Goal: Task Accomplishment & Management: Complete application form

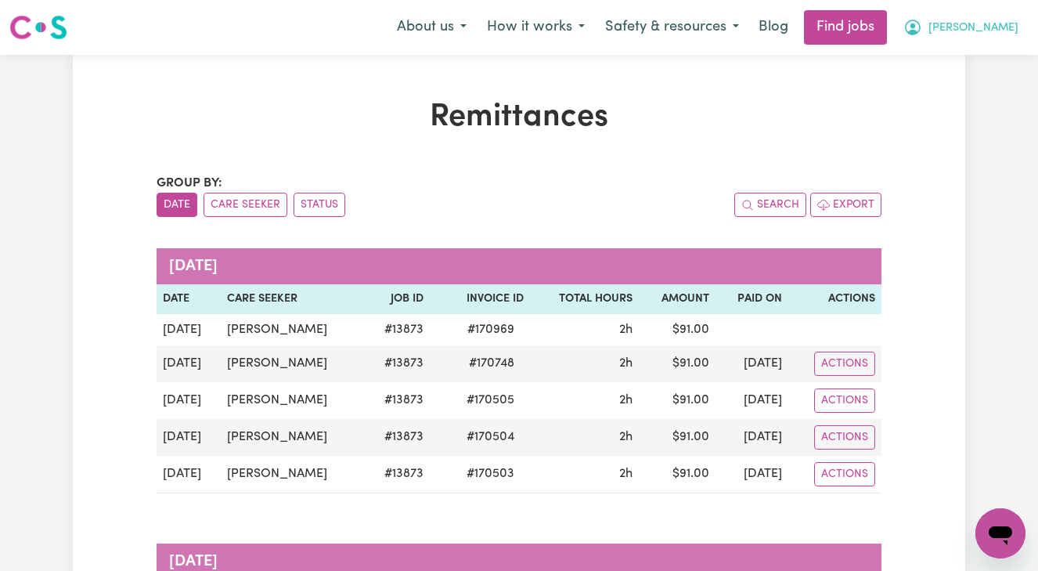
click at [983, 24] on span "[PERSON_NAME]" at bounding box center [973, 28] width 90 height 17
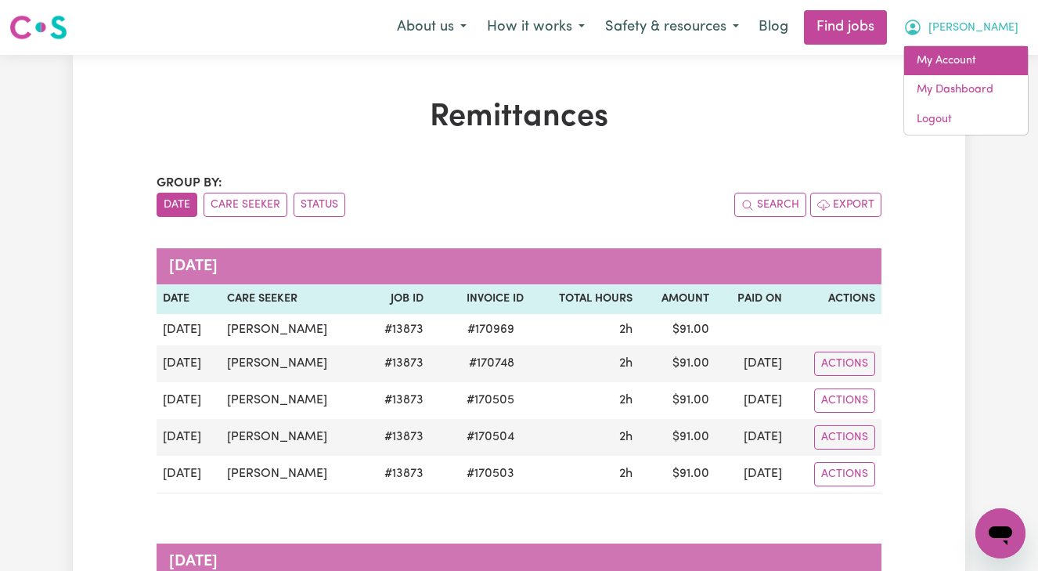
click at [943, 53] on link "My Account" at bounding box center [966, 61] width 124 height 30
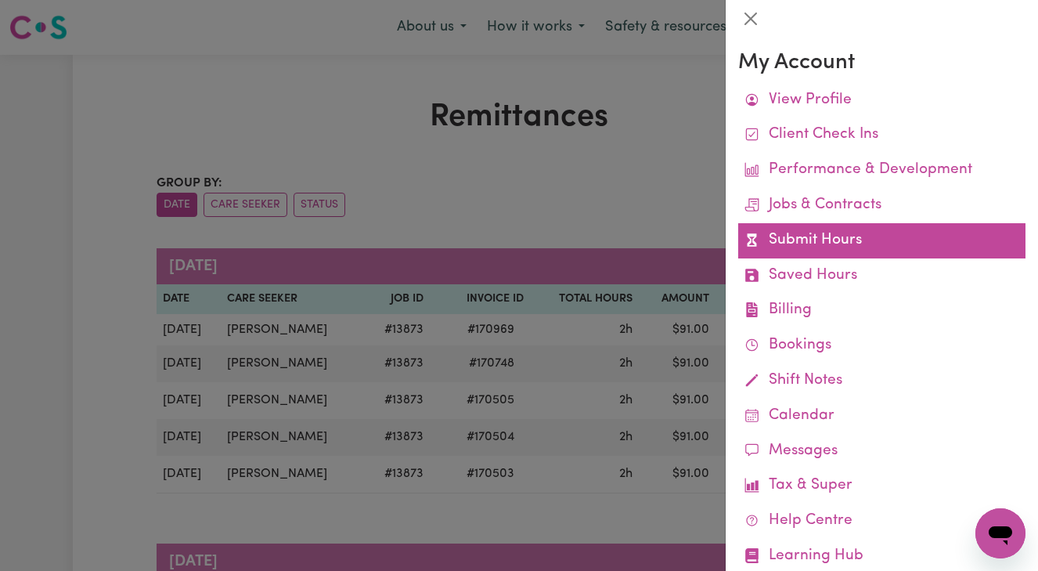
click at [819, 231] on link "Submit Hours" at bounding box center [881, 240] width 287 height 35
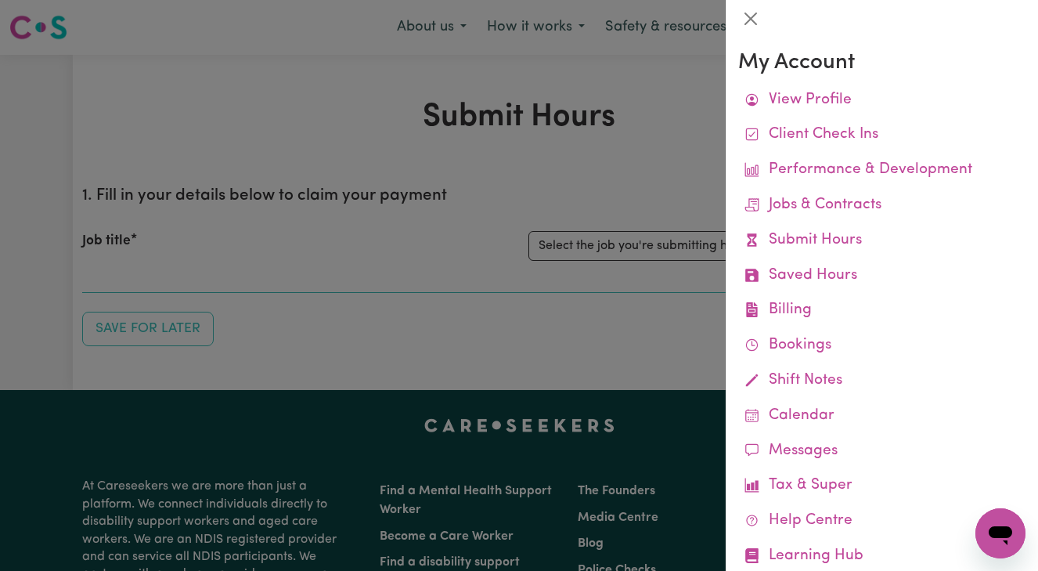
click at [580, 324] on div at bounding box center [519, 285] width 1038 height 571
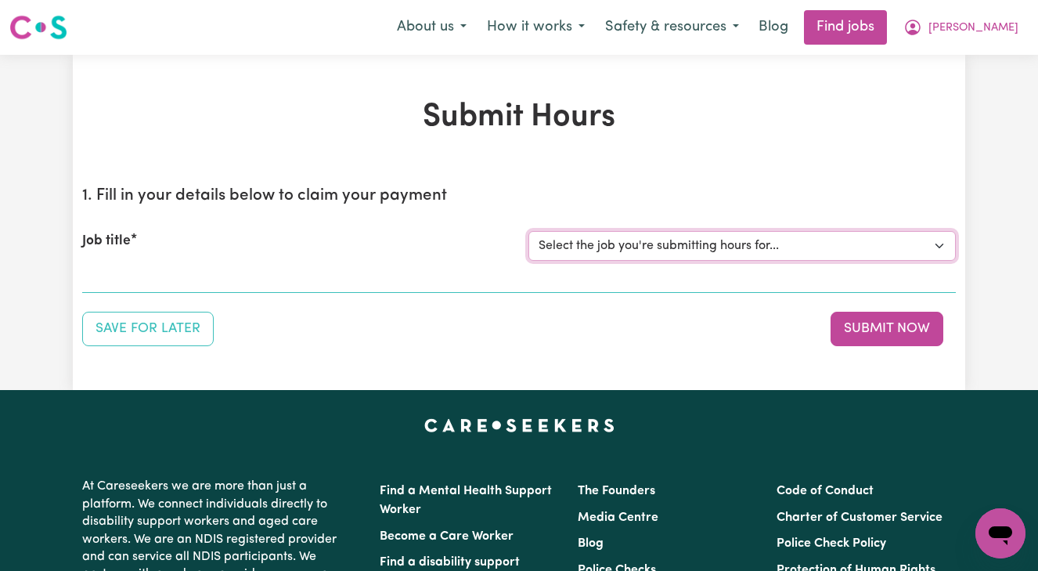
select select "13873"
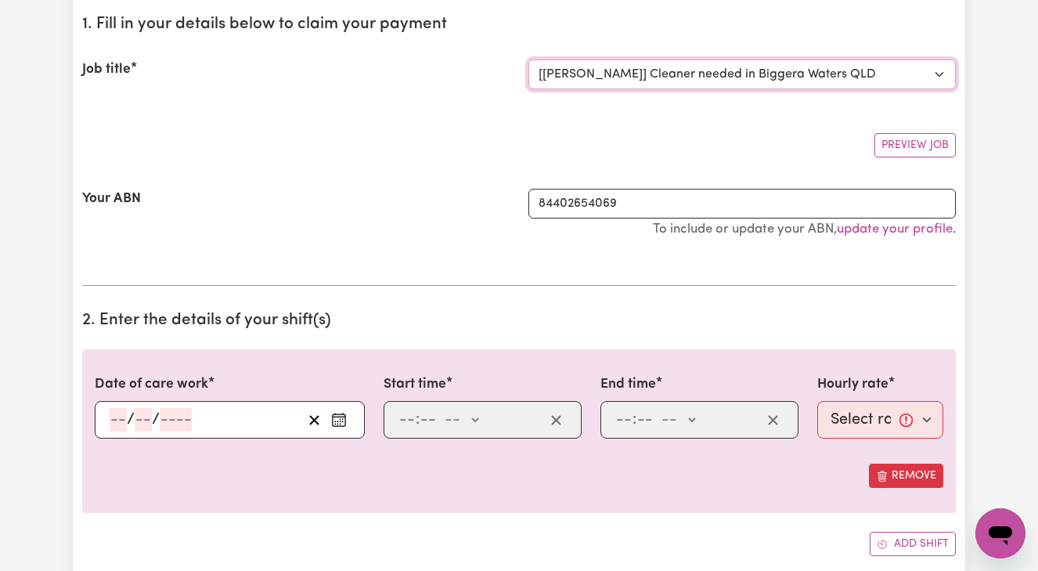
scroll to position [173, 0]
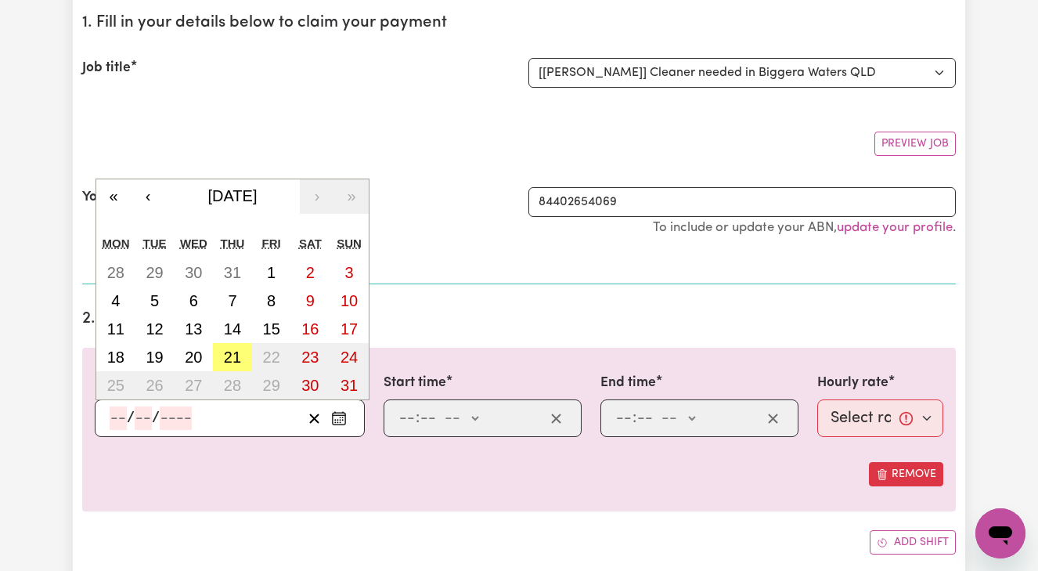
click at [114, 416] on input "number" at bounding box center [118, 417] width 17 height 23
click at [162, 352] on abbr "19" at bounding box center [154, 356] width 17 height 17
type input "[DATE]"
type input "19"
type input "8"
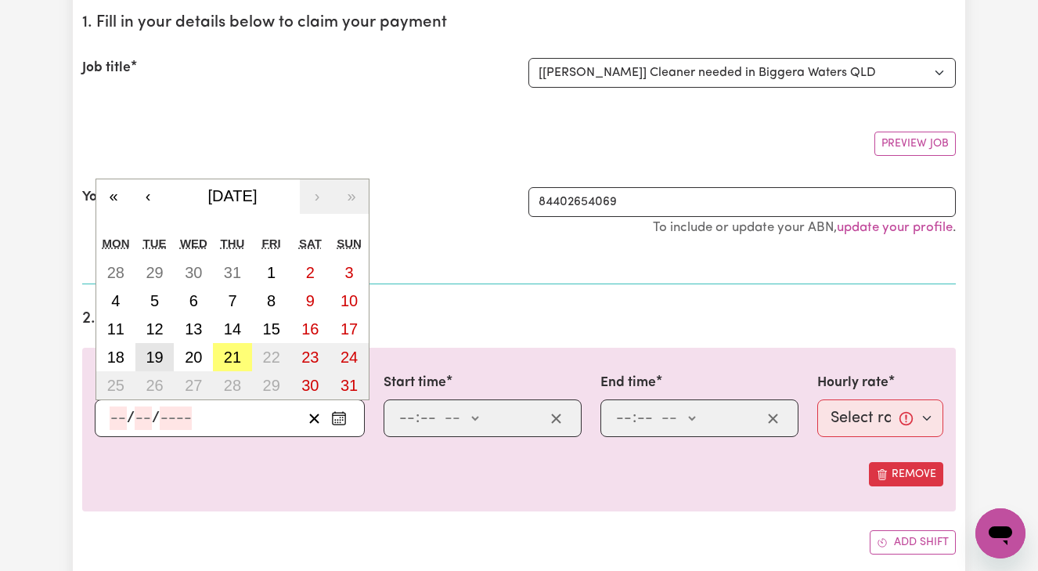
type input "2025"
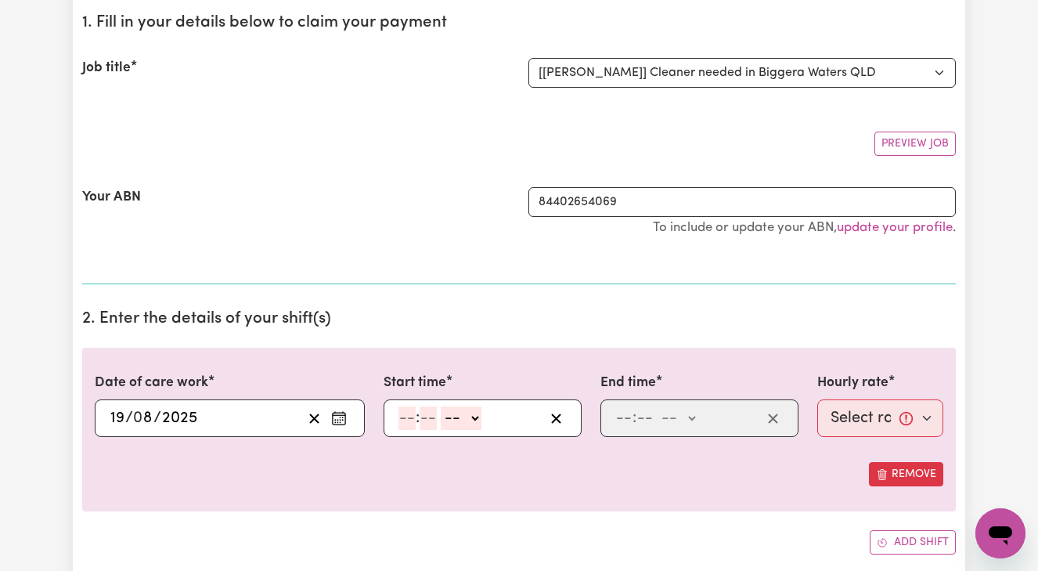
click at [407, 417] on input "number" at bounding box center [406, 417] width 17 height 23
type input "8"
type input "00"
select select "am"
type input "08:00"
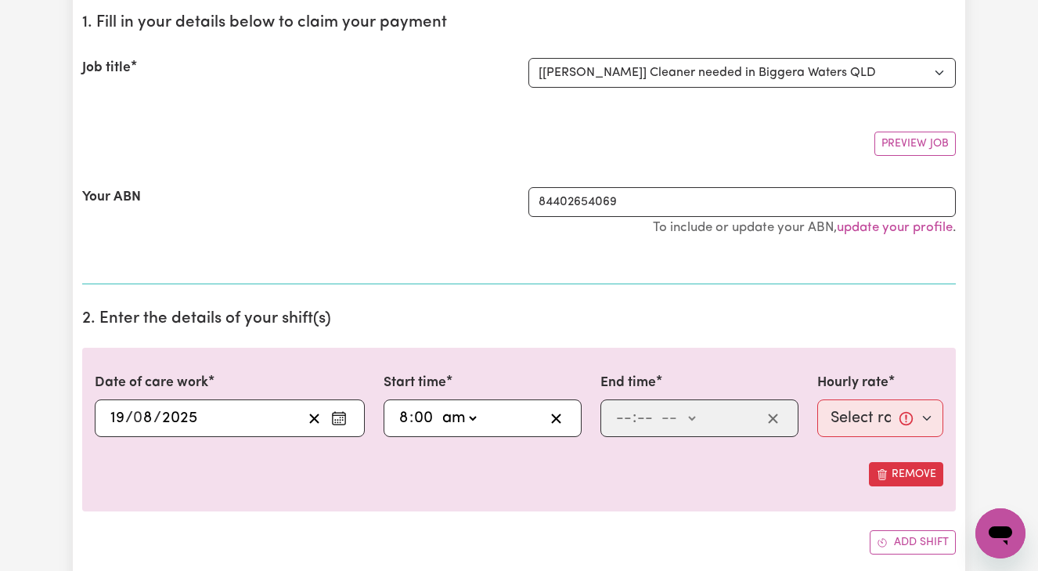
type input "0"
click at [618, 416] on input "number" at bounding box center [623, 417] width 17 height 23
type input "10"
type input "00"
select select "am"
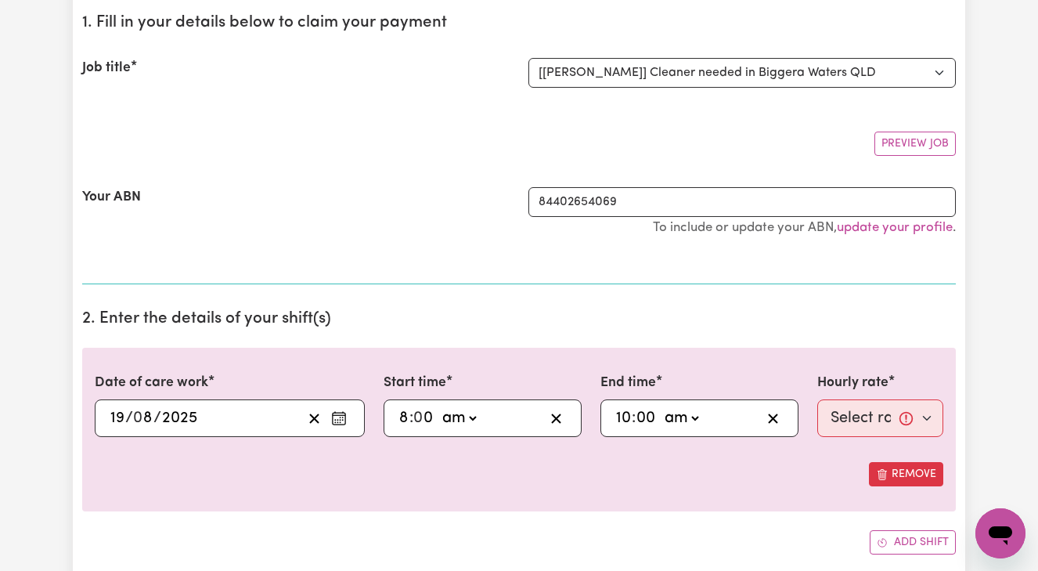
type input "10:00"
type input "0"
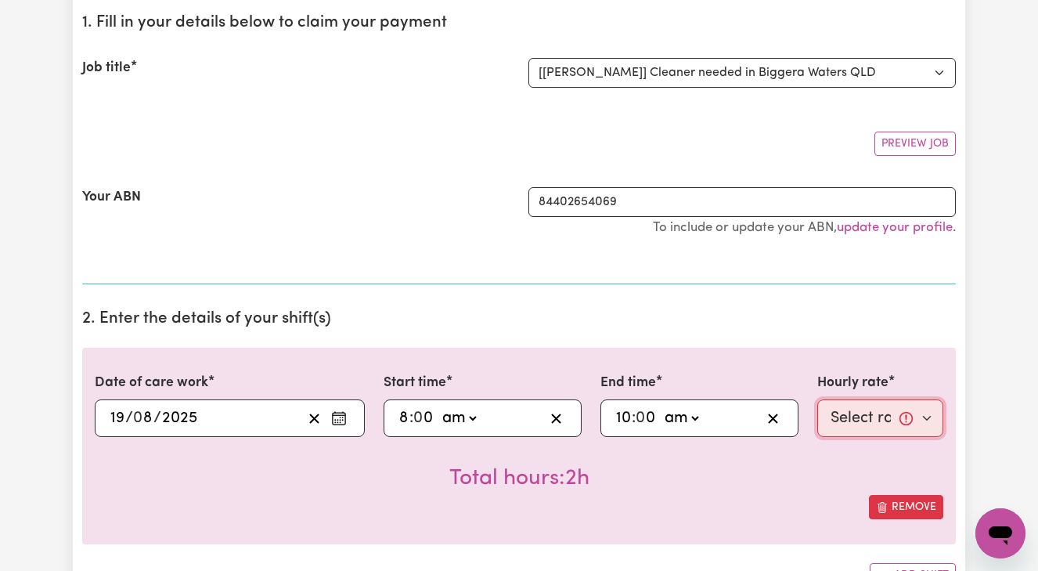
select select "50-Weekday"
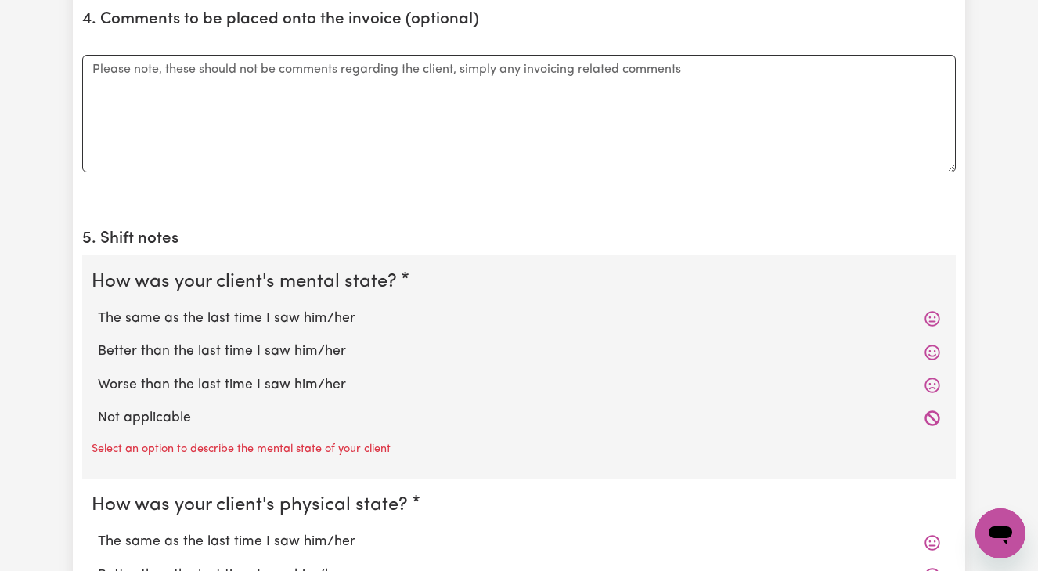
scroll to position [957, 0]
click at [238, 308] on label "The same as the last time I saw him/her" at bounding box center [519, 317] width 842 height 20
click at [98, 307] on input "The same as the last time I saw him/her" at bounding box center [97, 306] width 1 height 1
radio input "true"
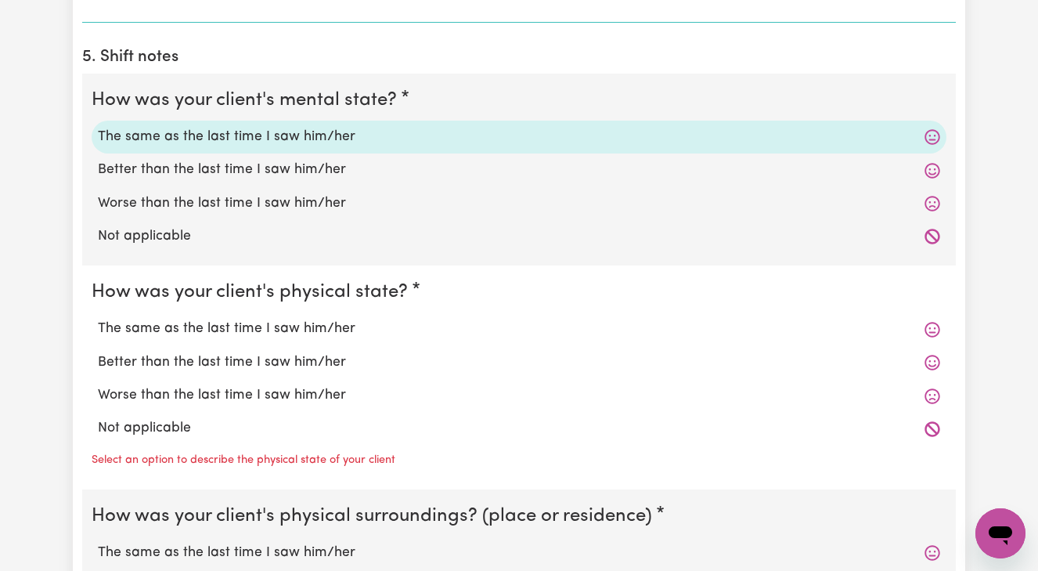
scroll to position [1142, 0]
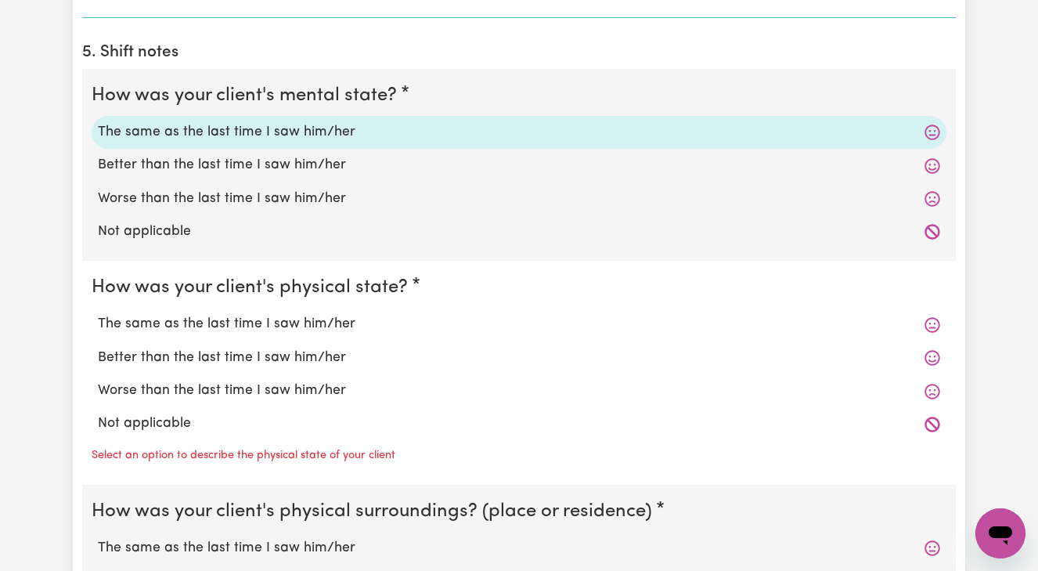
click at [255, 317] on label "The same as the last time I saw him/her" at bounding box center [519, 324] width 842 height 20
click at [98, 314] on input "The same as the last time I saw him/her" at bounding box center [97, 313] width 1 height 1
radio input "true"
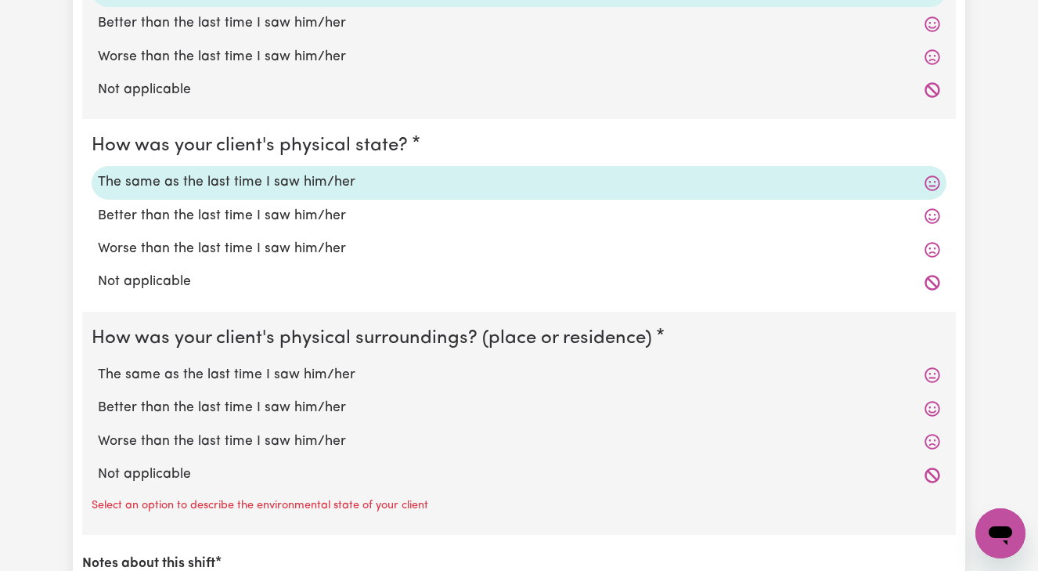
scroll to position [1296, 0]
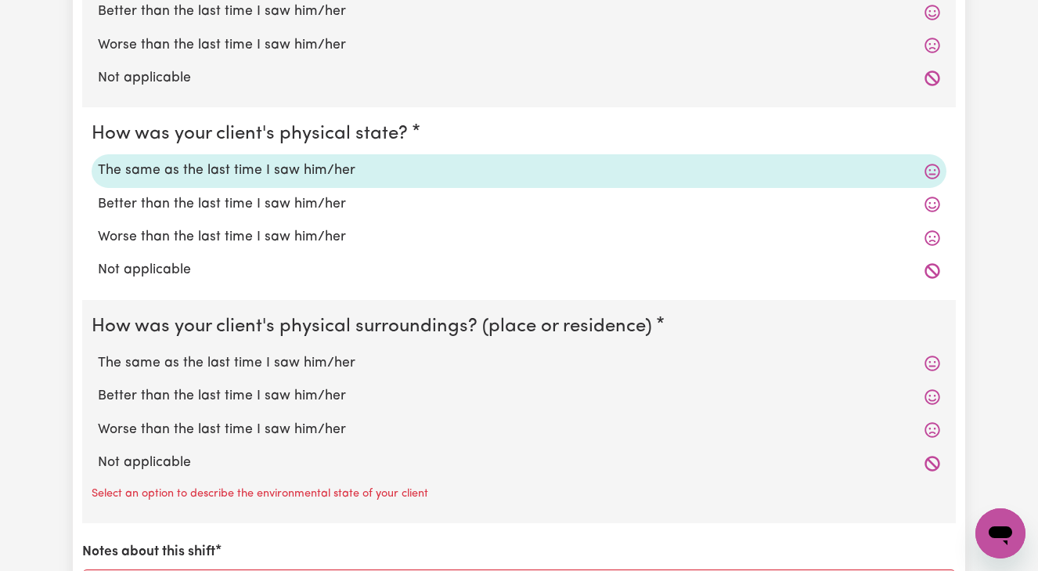
click at [285, 354] on label "The same as the last time I saw him/her" at bounding box center [519, 363] width 842 height 20
click at [98, 353] on input "The same as the last time I saw him/her" at bounding box center [97, 352] width 1 height 1
radio input "true"
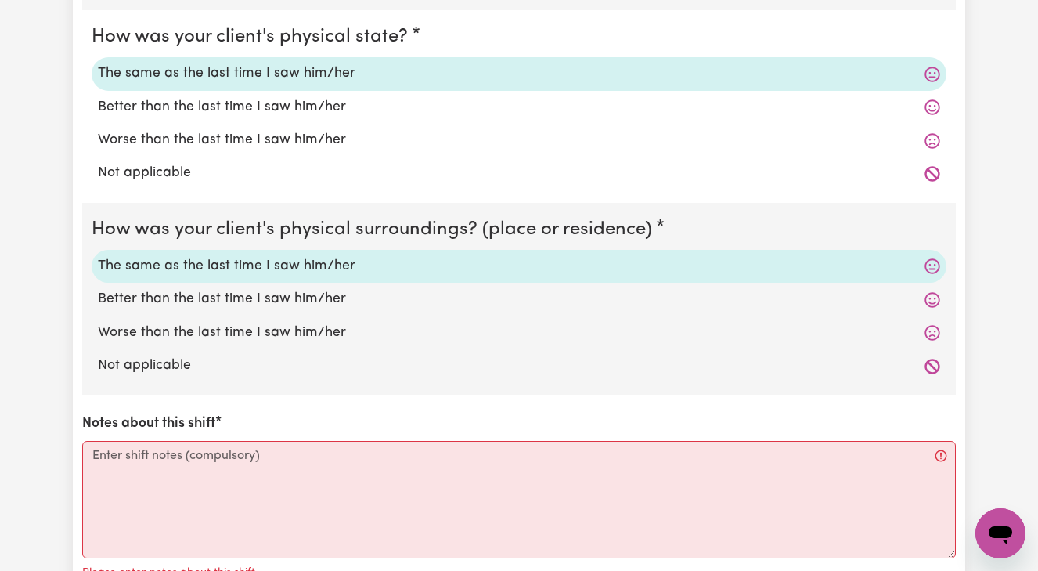
scroll to position [1424, 0]
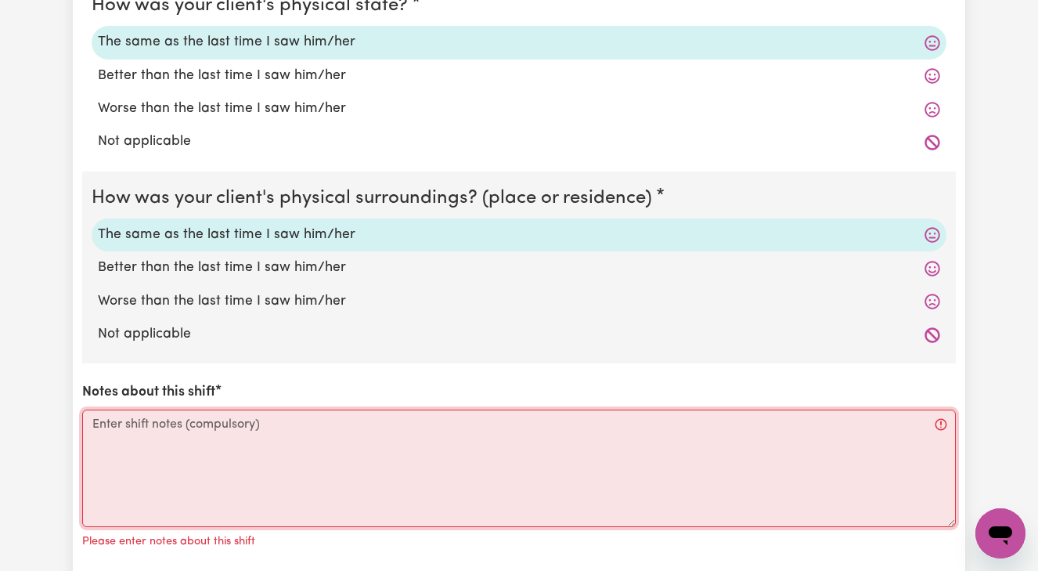
click at [107, 418] on textarea "Notes about this shift" at bounding box center [519, 467] width 874 height 117
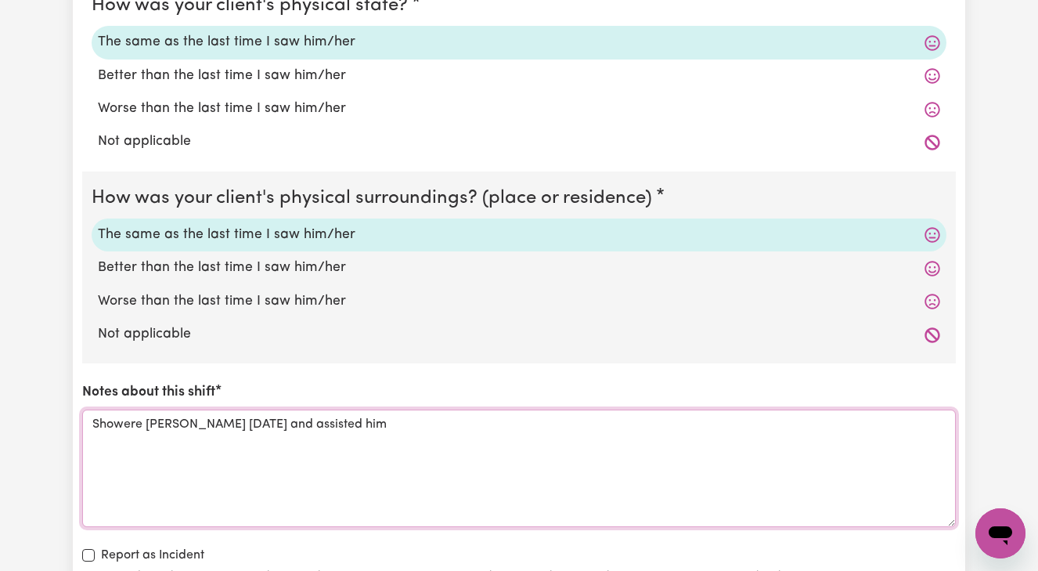
click at [93, 413] on textarea "Showere [PERSON_NAME] [DATE] and assisted him" at bounding box center [519, 467] width 874 height 117
click at [195, 416] on textarea "Assisted [PERSON_NAME] for Showere [PERSON_NAME] [DATE] and assisted him" at bounding box center [519, 467] width 874 height 117
click at [235, 416] on textarea "Assisted [PERSON_NAME] for showere [PERSON_NAME] [DATE] and assisted him" at bounding box center [519, 467] width 874 height 117
drag, startPoint x: 251, startPoint y: 413, endPoint x: 416, endPoint y: 411, distance: 165.2
click at [416, 411] on textarea "Assisted [PERSON_NAME] for showering [PERSON_NAME] [DATE] and assisted him" at bounding box center [519, 467] width 874 height 117
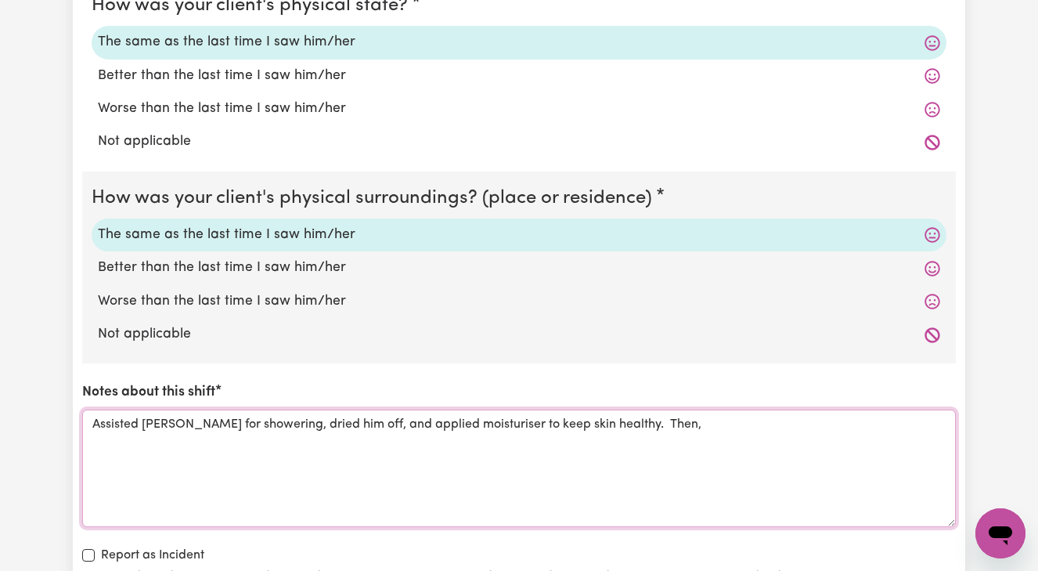
click at [647, 418] on textarea "Assisted [PERSON_NAME] for showering, dried him off, and applied moisturiser to…" at bounding box center [519, 467] width 874 height 117
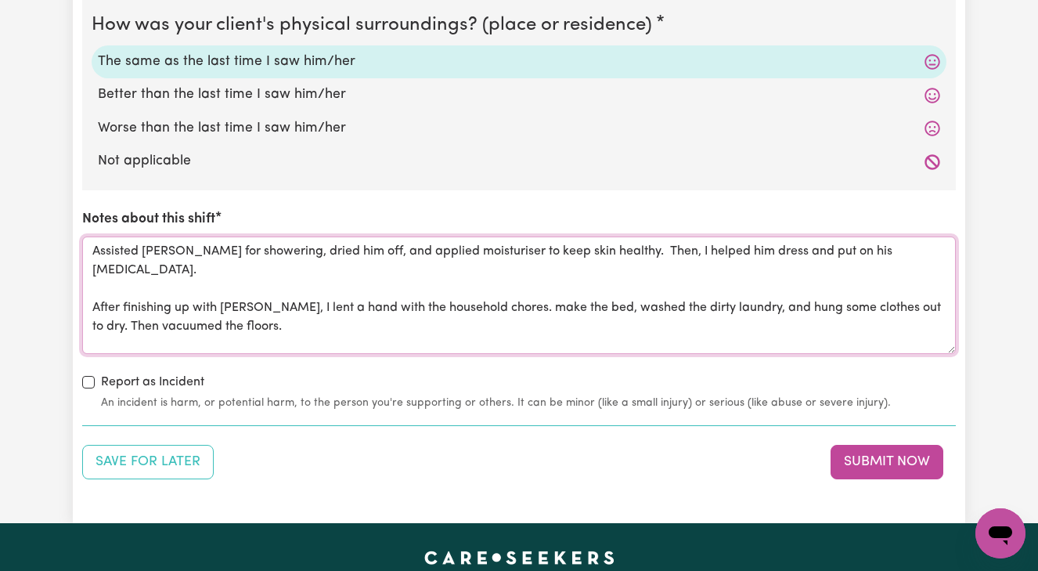
scroll to position [1601, 0]
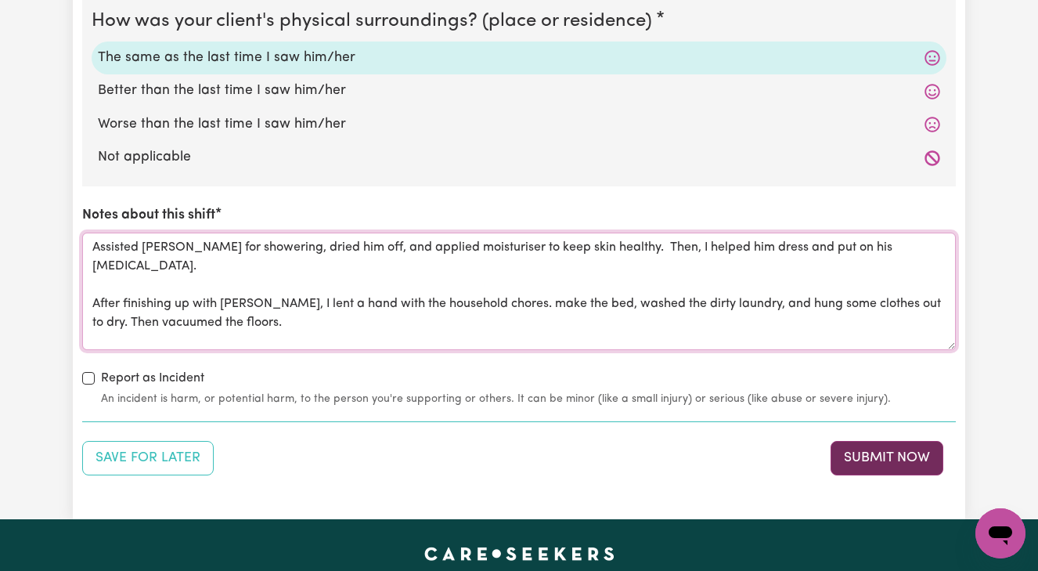
type textarea "Assisted [PERSON_NAME] for showering, dried him off, and applied moisturiser to…"
click at [897, 449] on button "Submit Now" at bounding box center [887, 458] width 113 height 34
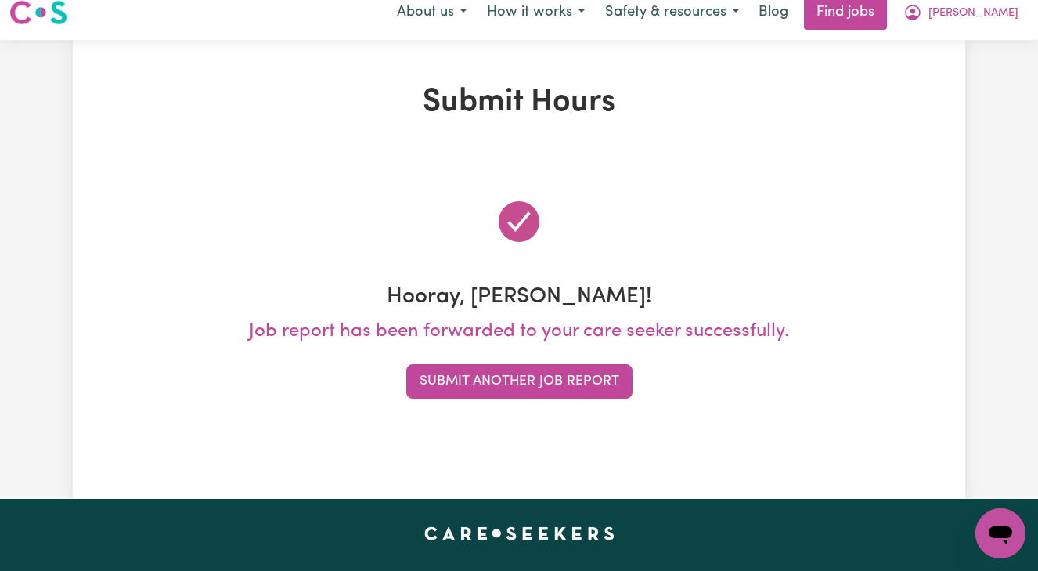
scroll to position [0, 0]
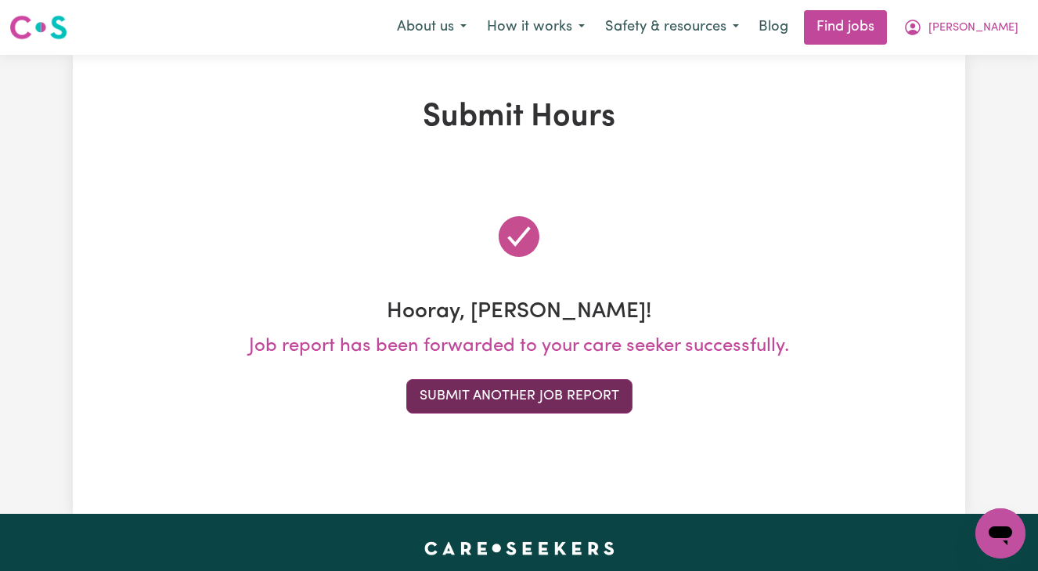
click at [575, 391] on button "Submit Another Job Report" at bounding box center [519, 396] width 226 height 34
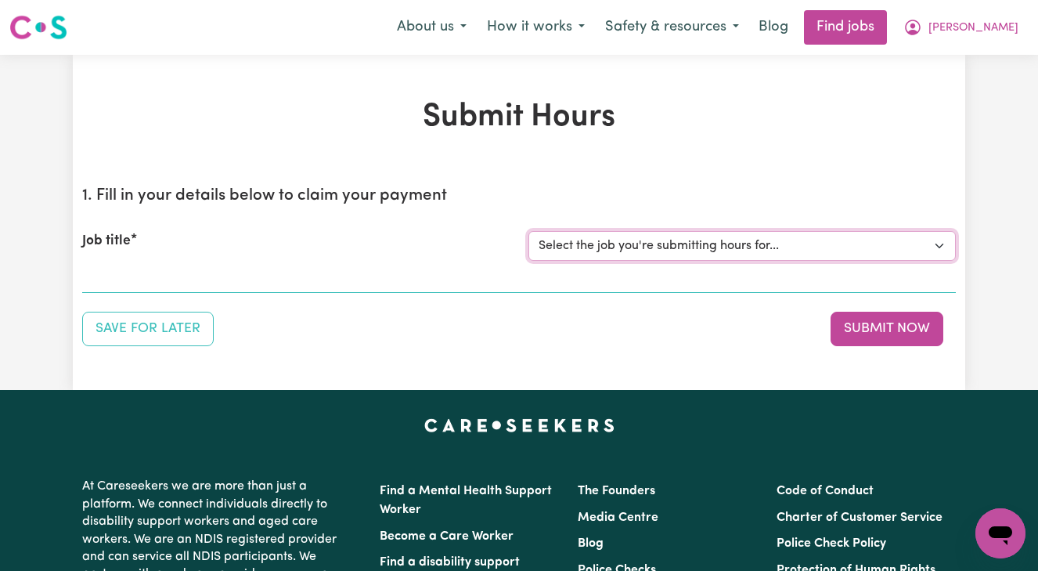
select select "13873"
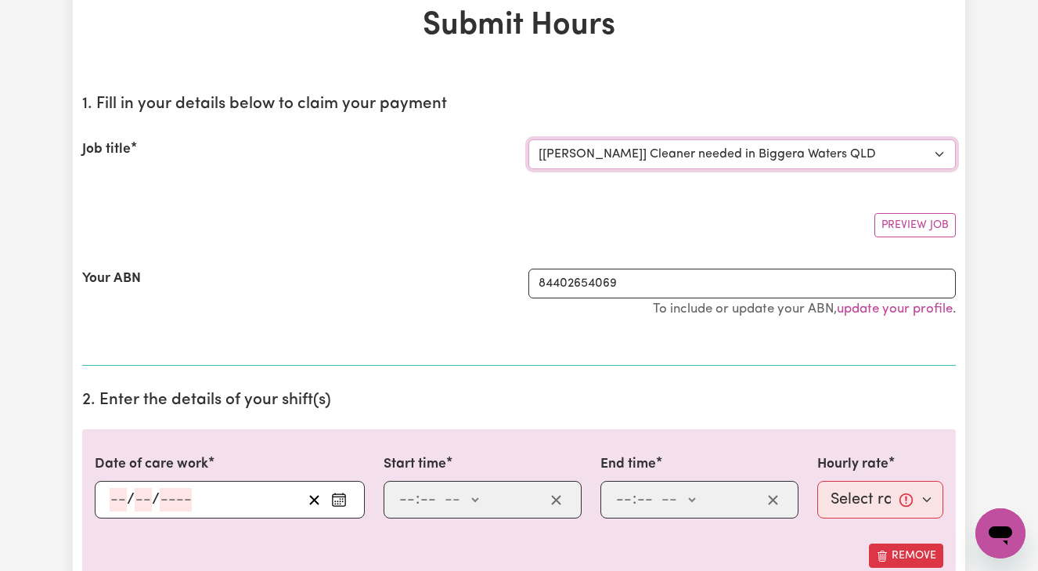
scroll to position [121, 0]
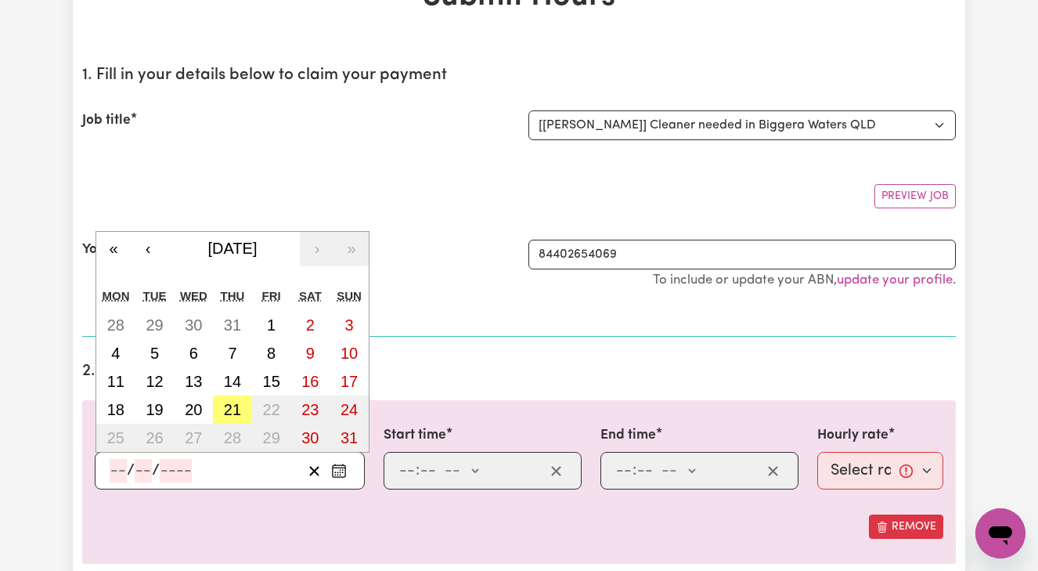
click at [110, 468] on input "number" at bounding box center [118, 470] width 17 height 23
click at [191, 405] on abbr "20" at bounding box center [193, 409] width 17 height 17
type input "[DATE]"
type input "20"
type input "8"
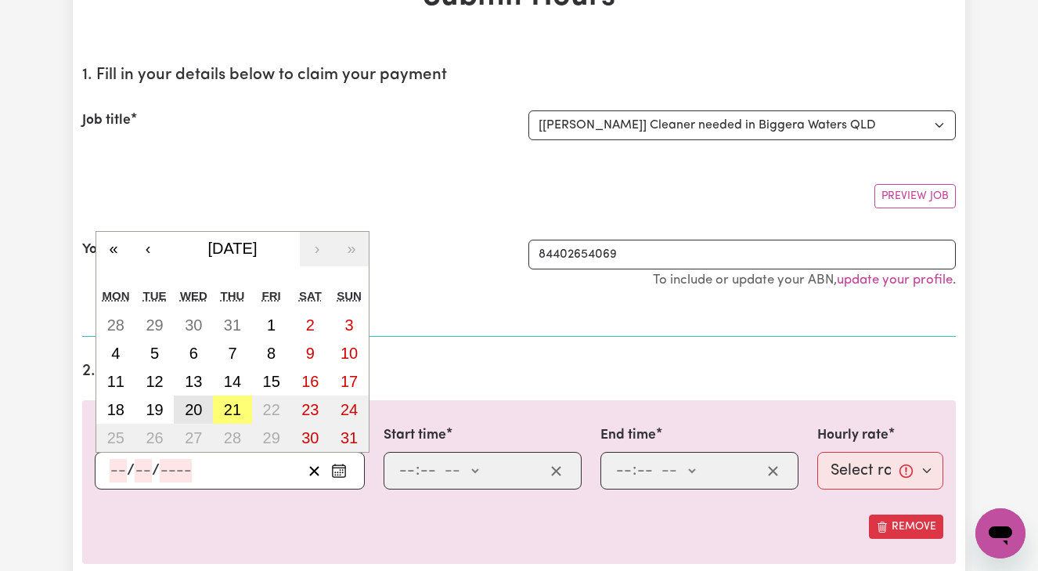
type input "2025"
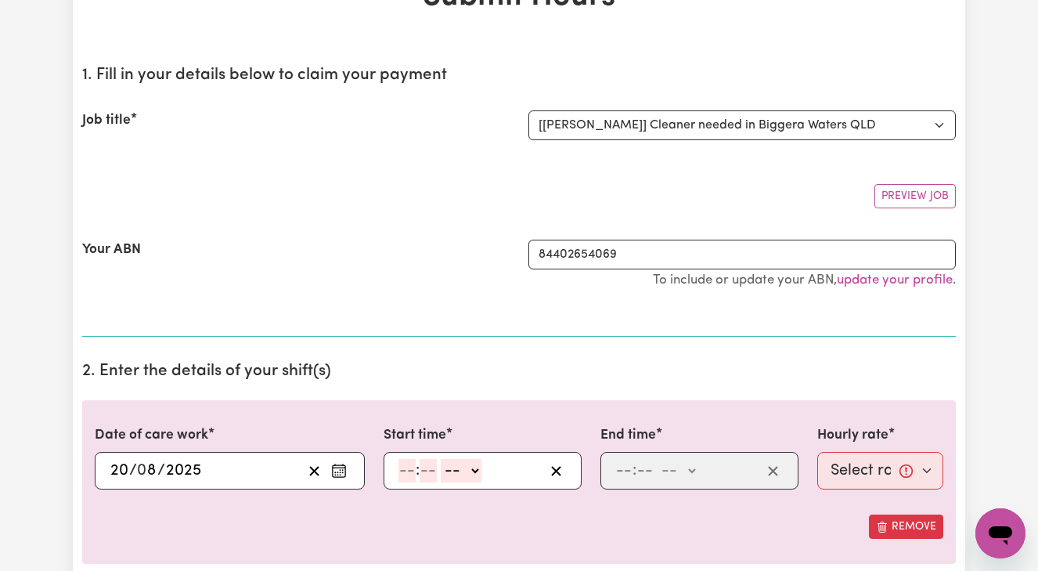
click at [400, 470] on input "number" at bounding box center [406, 470] width 17 height 23
type input "8"
type input "00"
select select "am"
type input "08:00"
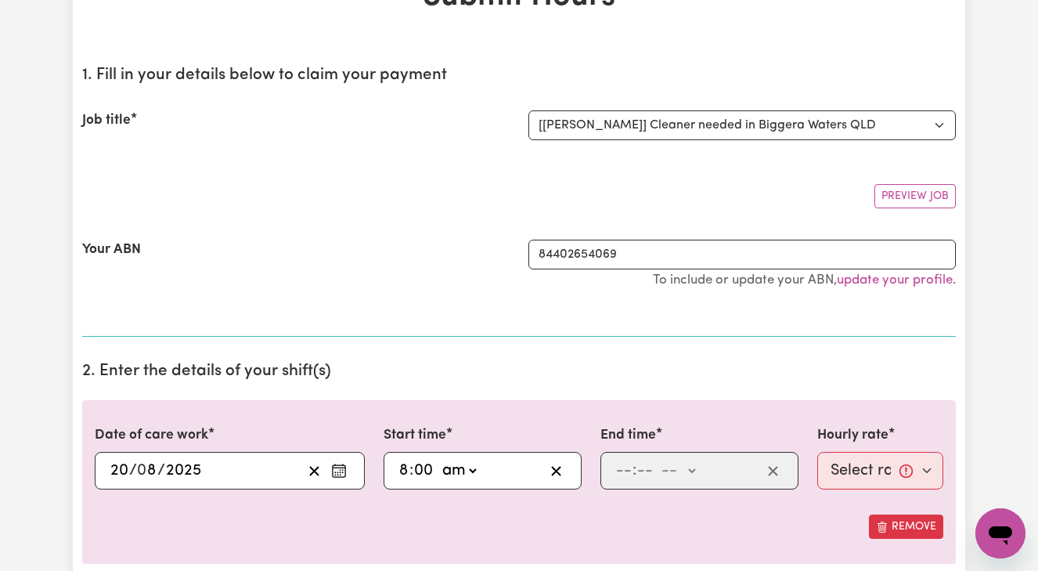
type input "0"
click at [612, 466] on div ": -- am pm" at bounding box center [699, 471] width 198 height 38
click at [619, 467] on input "number" at bounding box center [623, 470] width 17 height 23
type input "9"
type input "00"
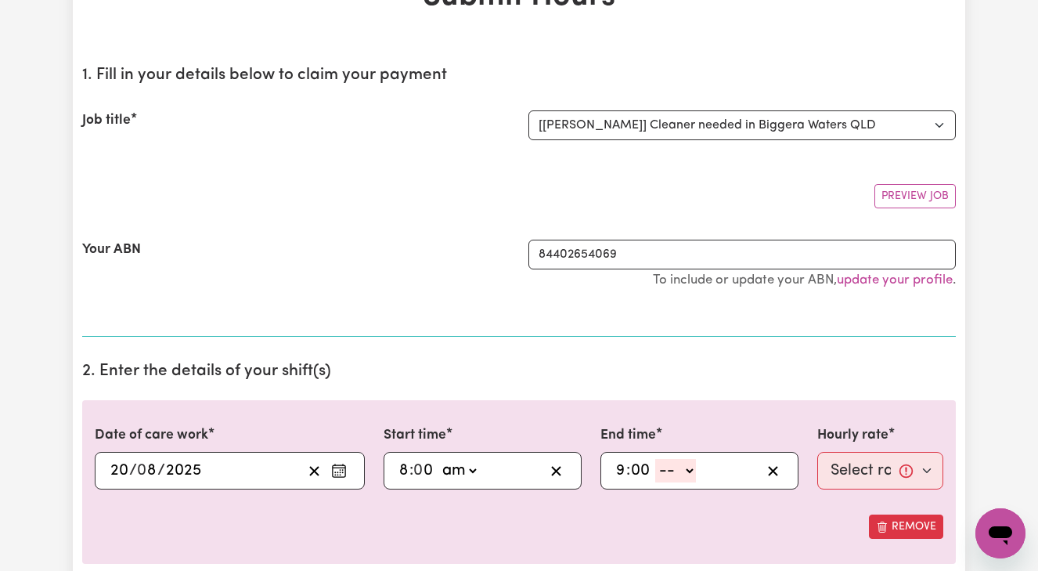
select select "am"
type input "09:00"
type input "0"
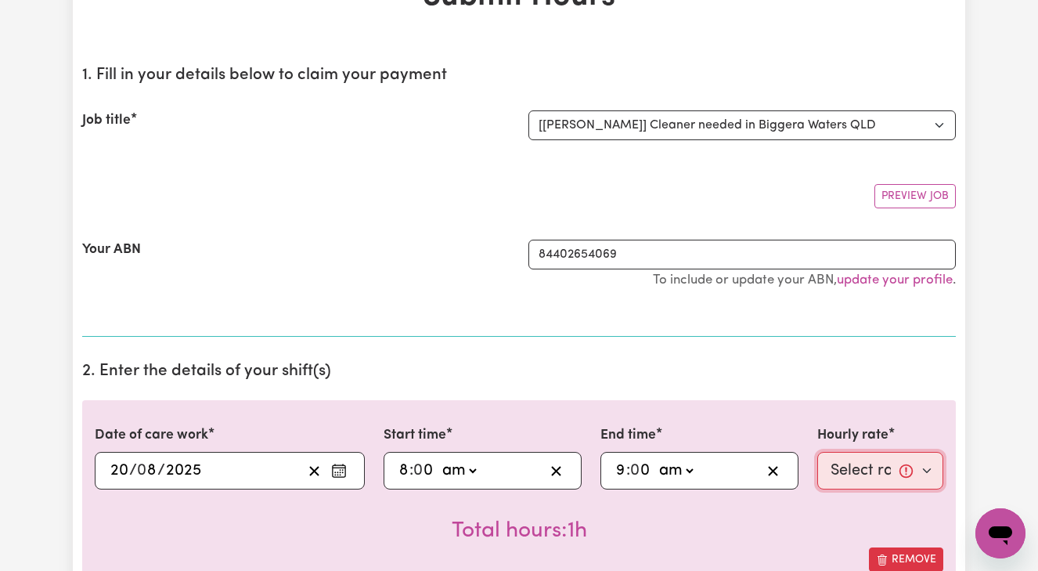
select select "50-Weekday"
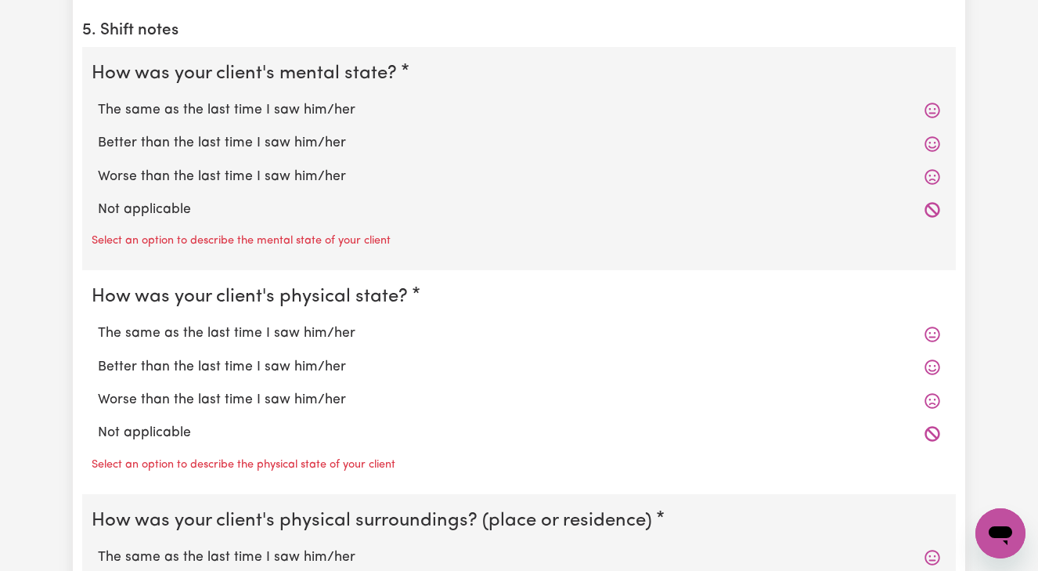
scroll to position [1152, 0]
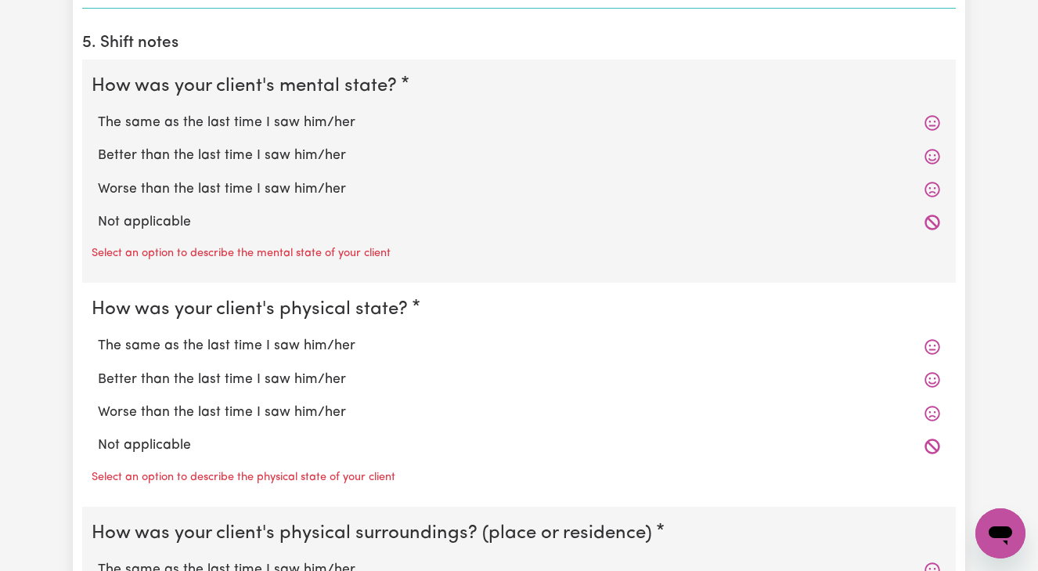
click at [207, 116] on label "The same as the last time I saw him/her" at bounding box center [519, 123] width 842 height 20
click at [98, 113] on input "The same as the last time I saw him/her" at bounding box center [97, 112] width 1 height 1
radio input "true"
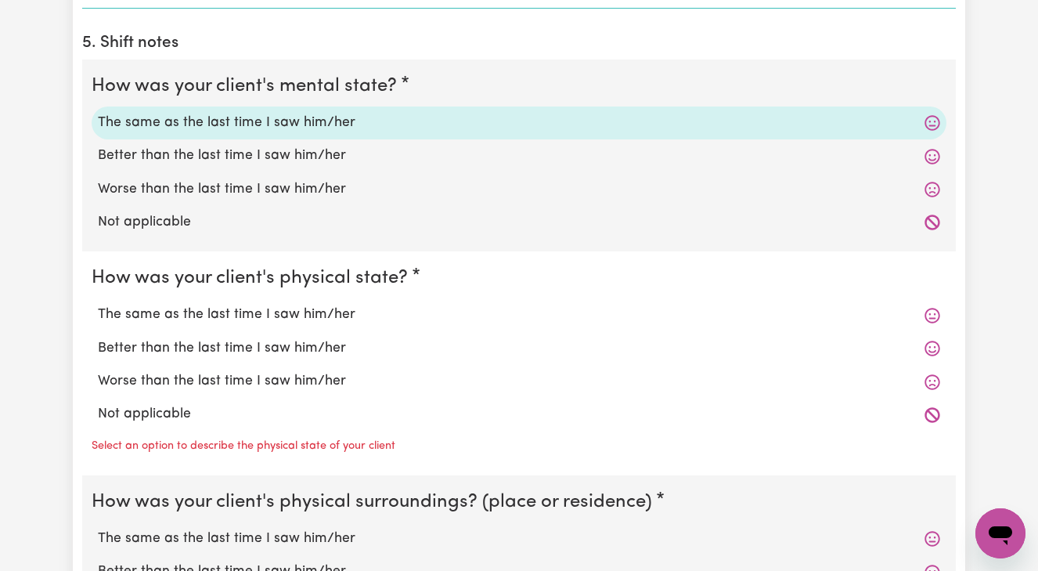
click at [228, 312] on label "The same as the last time I saw him/her" at bounding box center [519, 315] width 842 height 20
click at [98, 305] on input "The same as the last time I saw him/her" at bounding box center [97, 304] width 1 height 1
radio input "true"
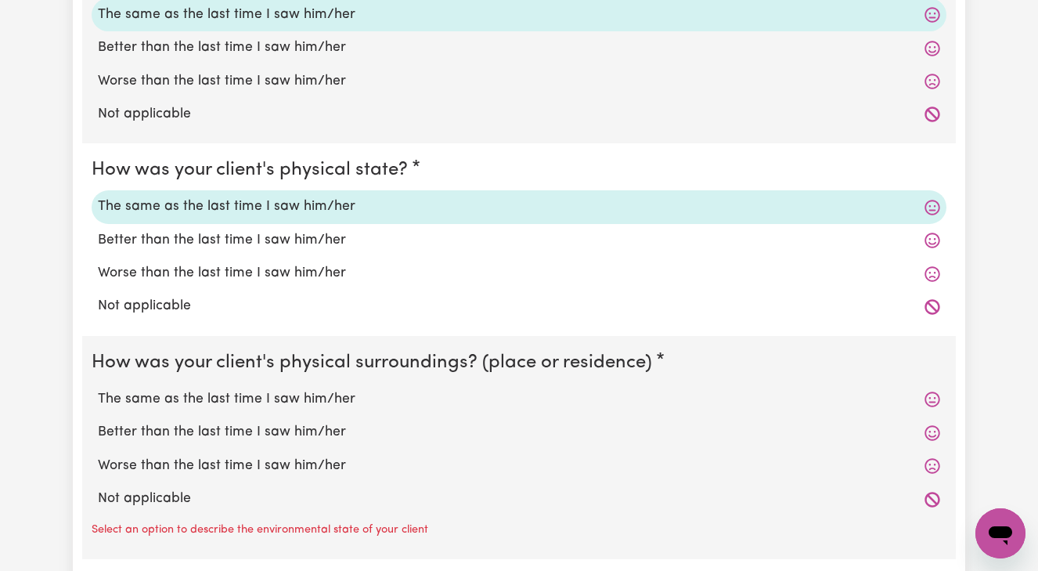
scroll to position [1316, 0]
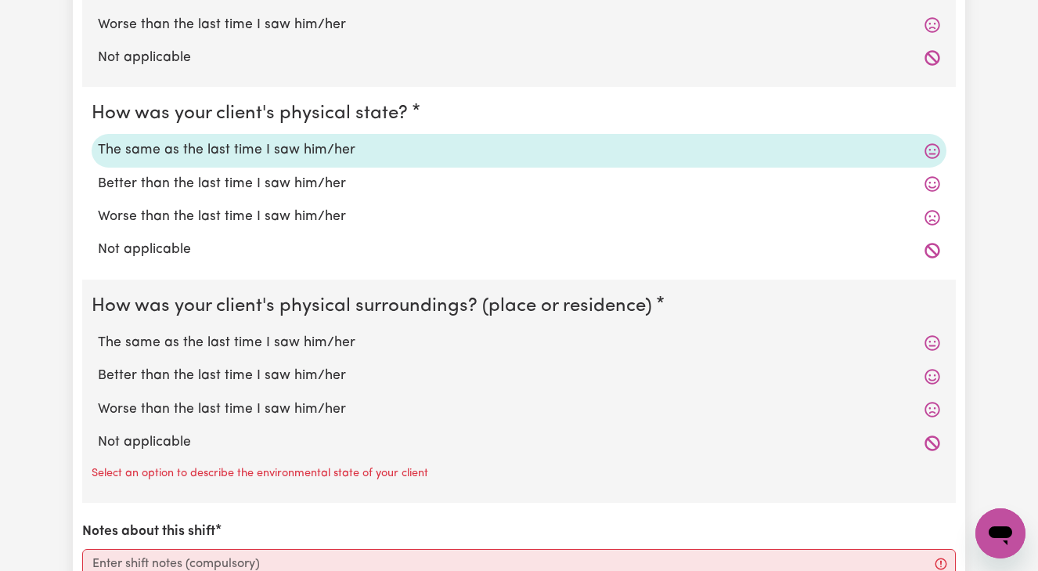
click at [253, 337] on label "The same as the last time I saw him/her" at bounding box center [519, 343] width 842 height 20
click at [98, 333] on input "The same as the last time I saw him/her" at bounding box center [97, 332] width 1 height 1
radio input "true"
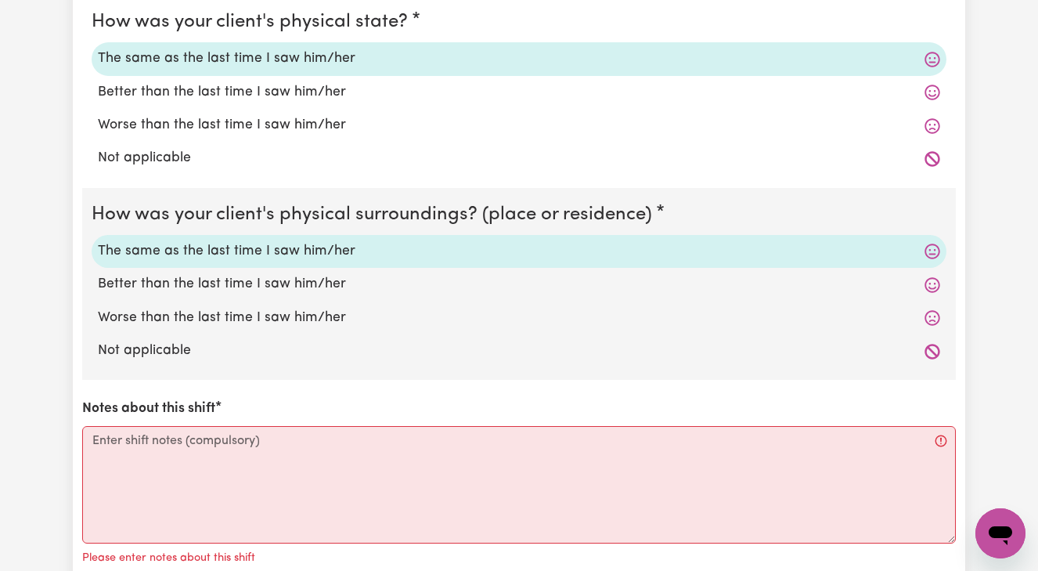
scroll to position [1416, 0]
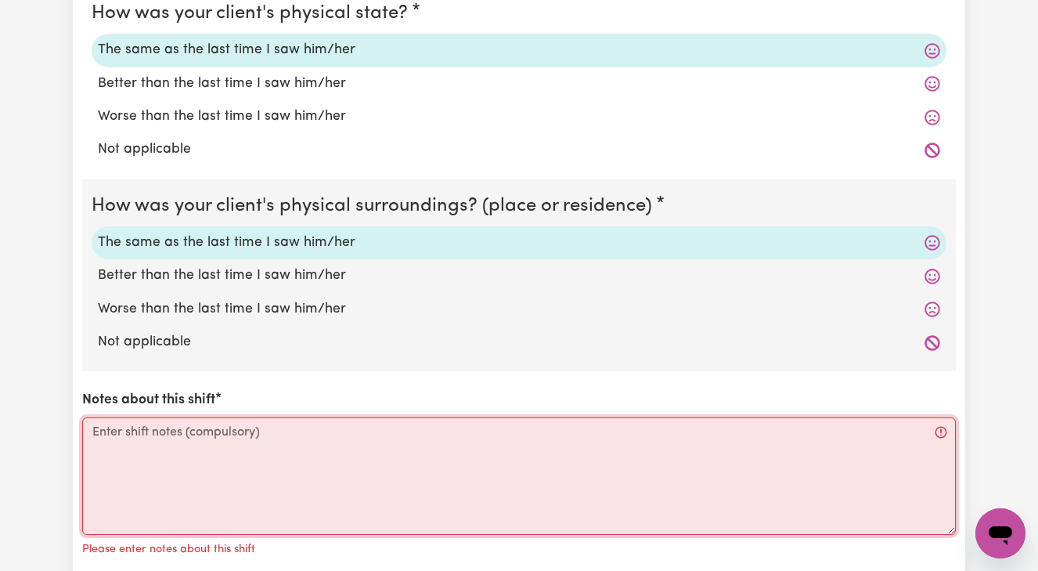
click at [97, 427] on textarea "Notes about this shift" at bounding box center [519, 475] width 874 height 117
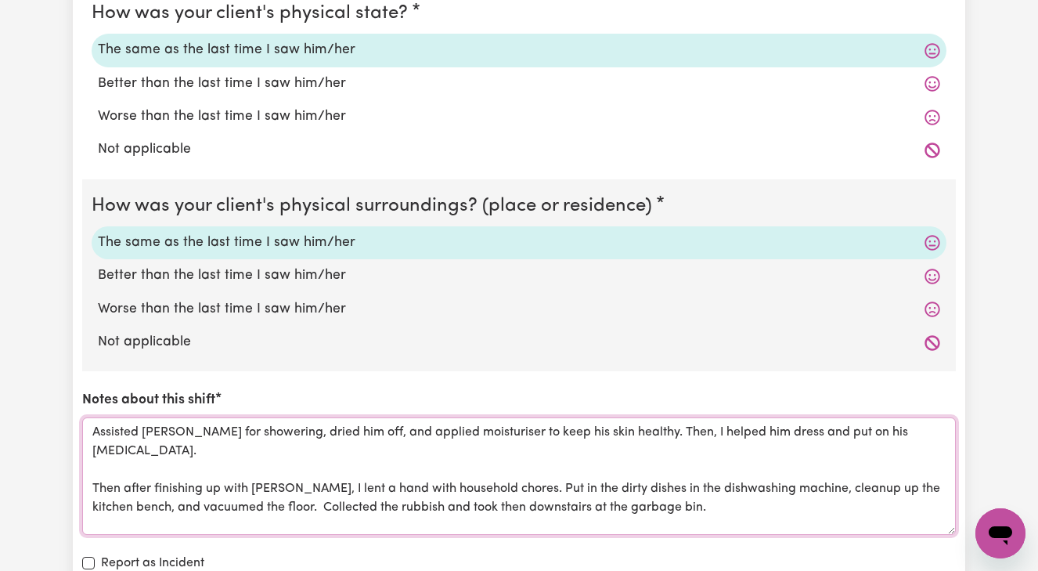
click at [489, 496] on textarea "Assisted [PERSON_NAME] for showering, dried him off, and applied moisturiser to…" at bounding box center [519, 475] width 874 height 117
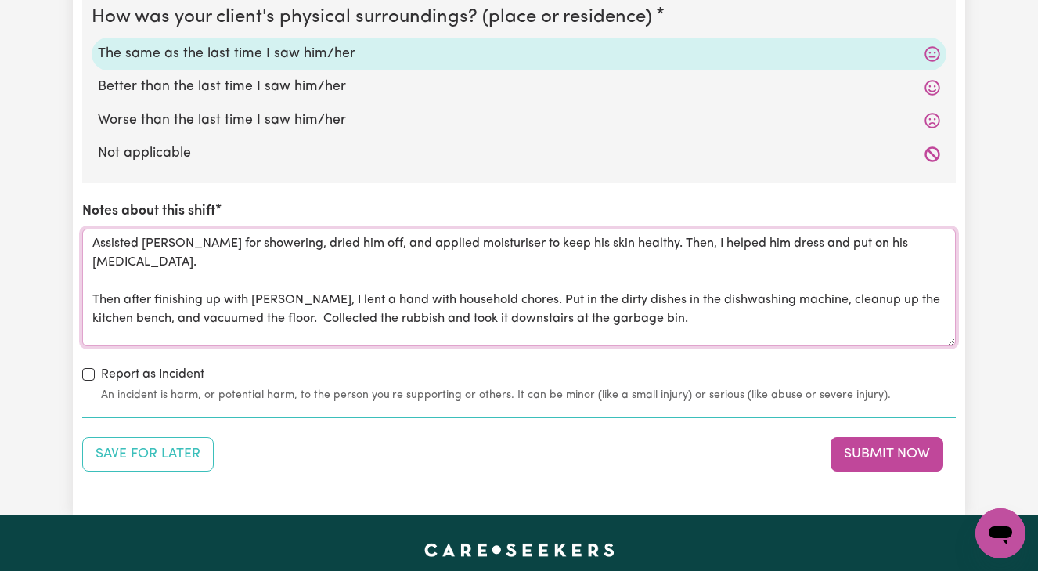
scroll to position [1606, 0]
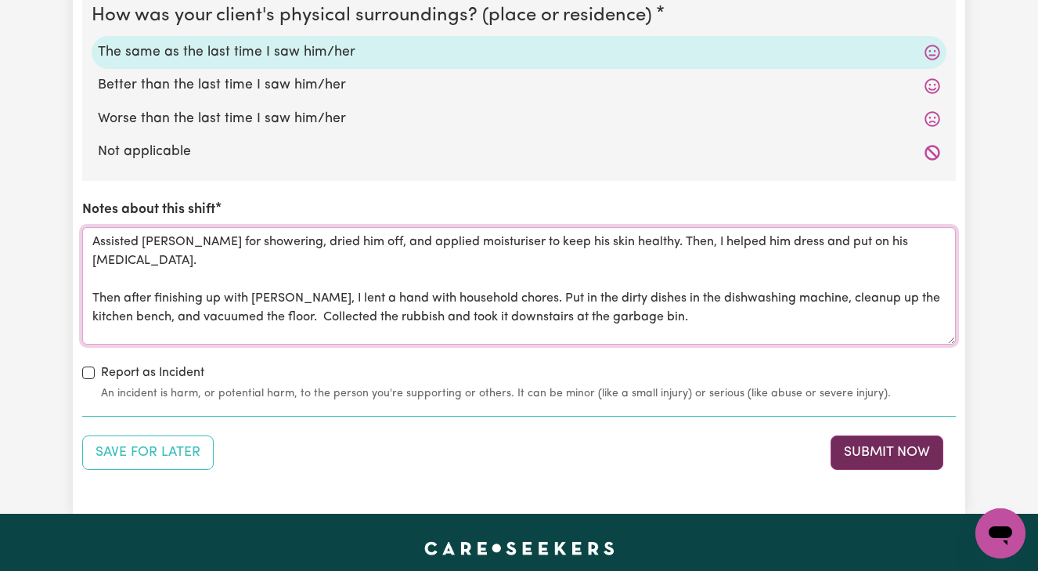
type textarea "Assisted [PERSON_NAME] for showering, dried him off, and applied moisturiser to…"
click at [867, 446] on button "Submit Now" at bounding box center [887, 452] width 113 height 34
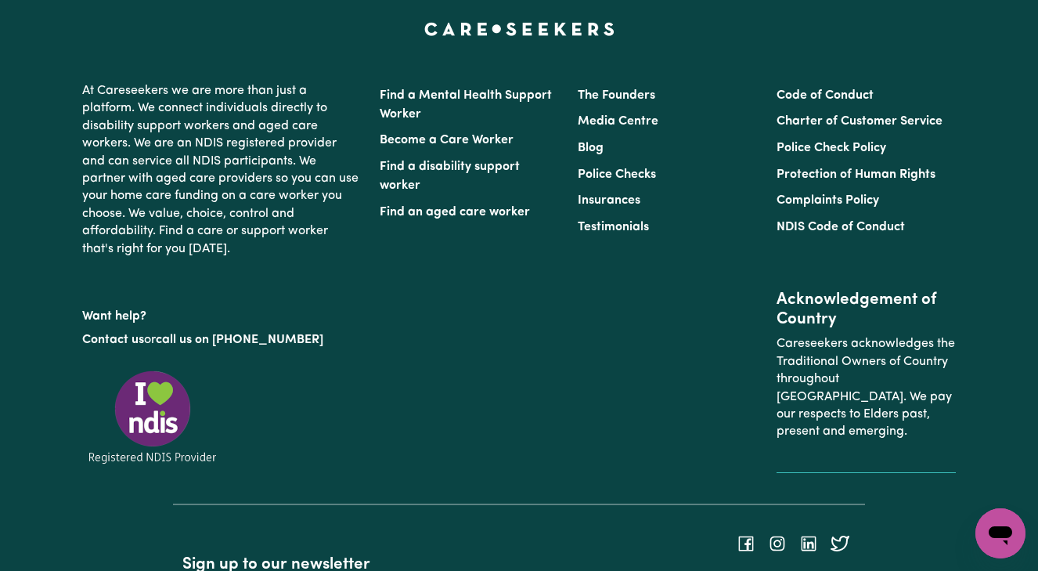
scroll to position [0, 0]
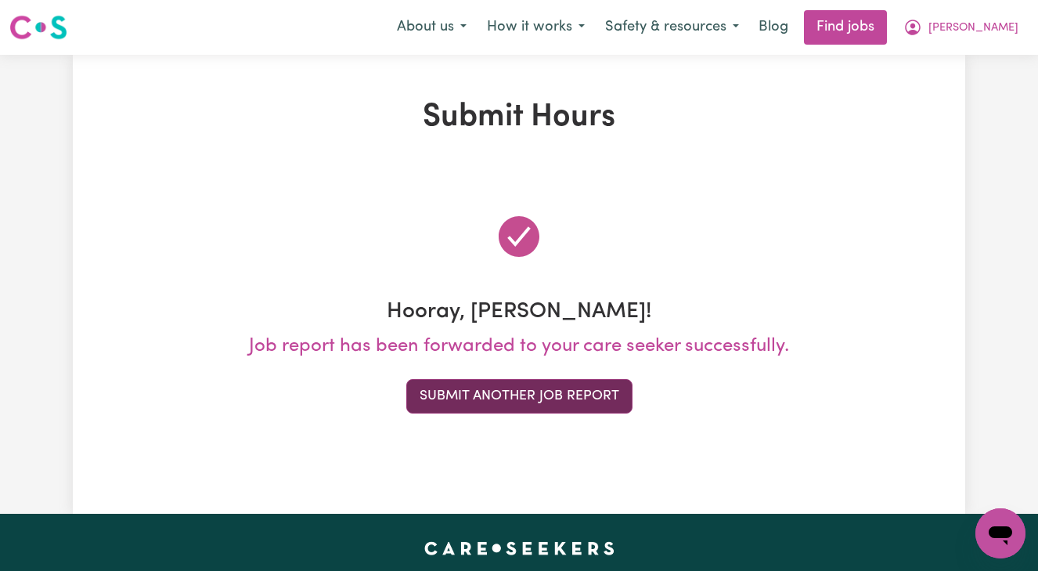
click at [532, 405] on button "Submit Another Job Report" at bounding box center [519, 396] width 226 height 34
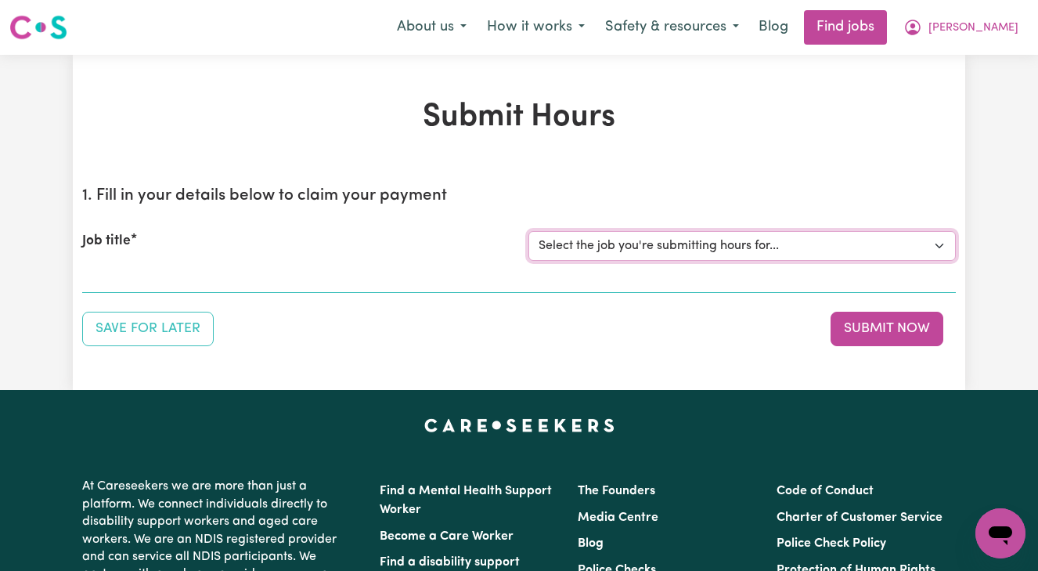
select select "13873"
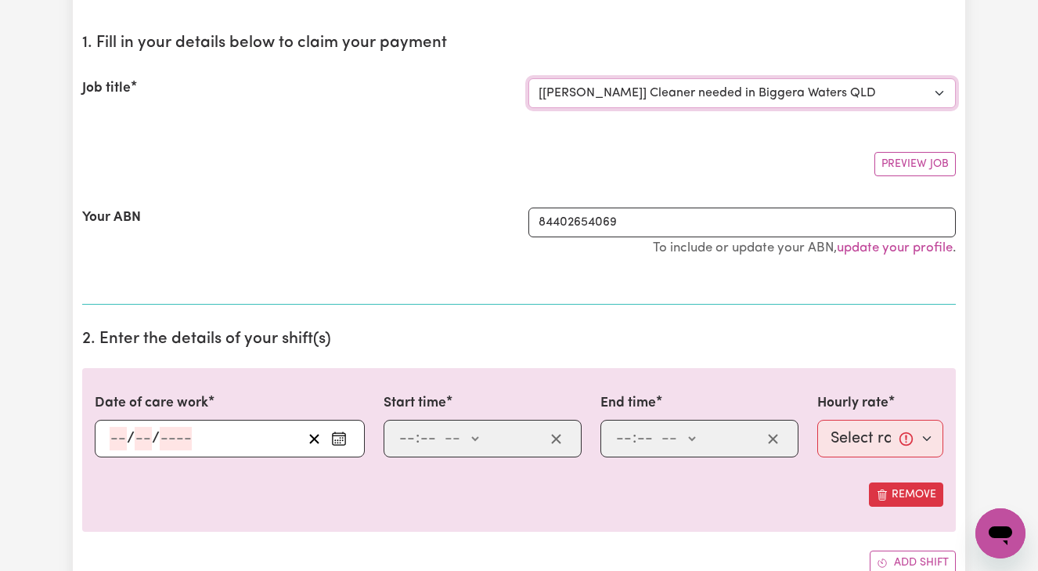
scroll to position [161, 0]
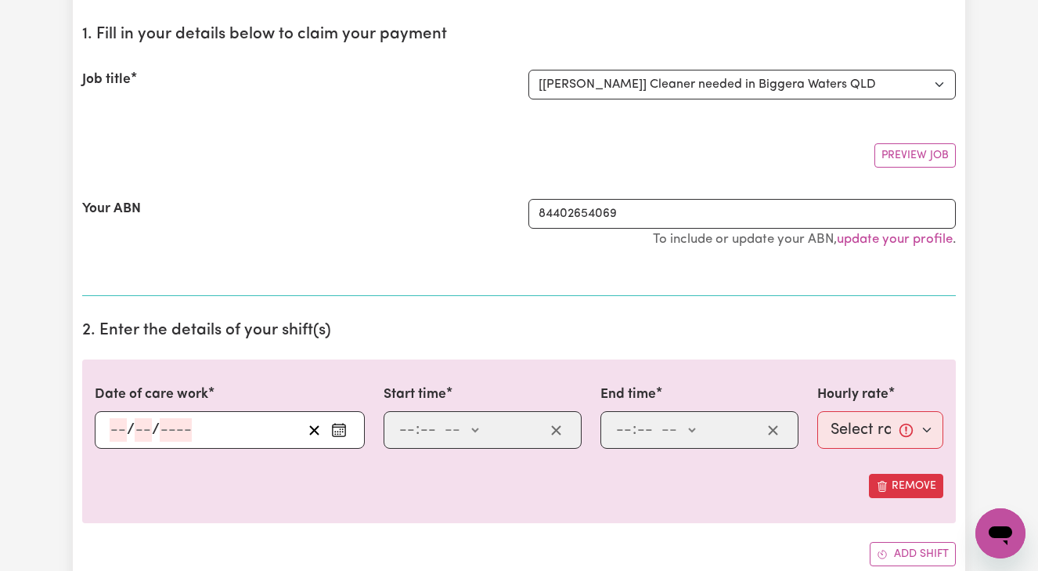
click at [115, 427] on input "number" at bounding box center [118, 429] width 17 height 23
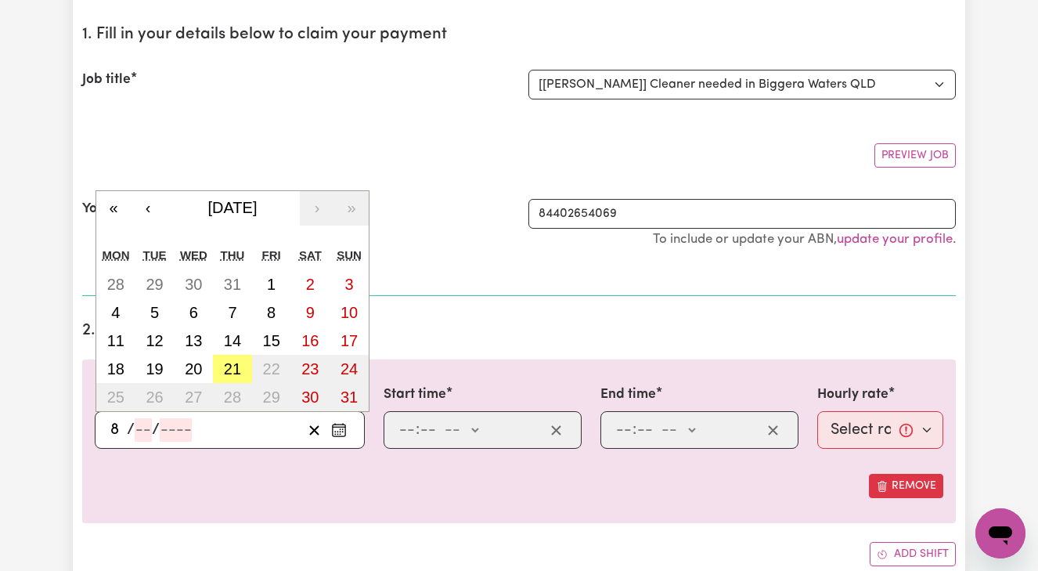
type input "8"
type input "00"
click at [227, 366] on abbr "21" at bounding box center [232, 368] width 17 height 17
type input "[DATE]"
type input "21"
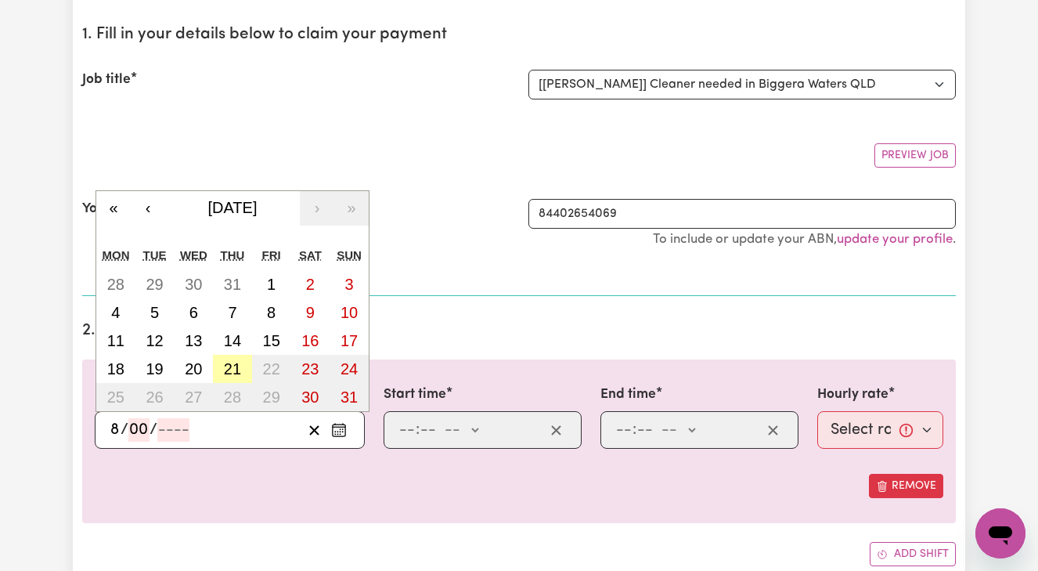
type input "8"
type input "2025"
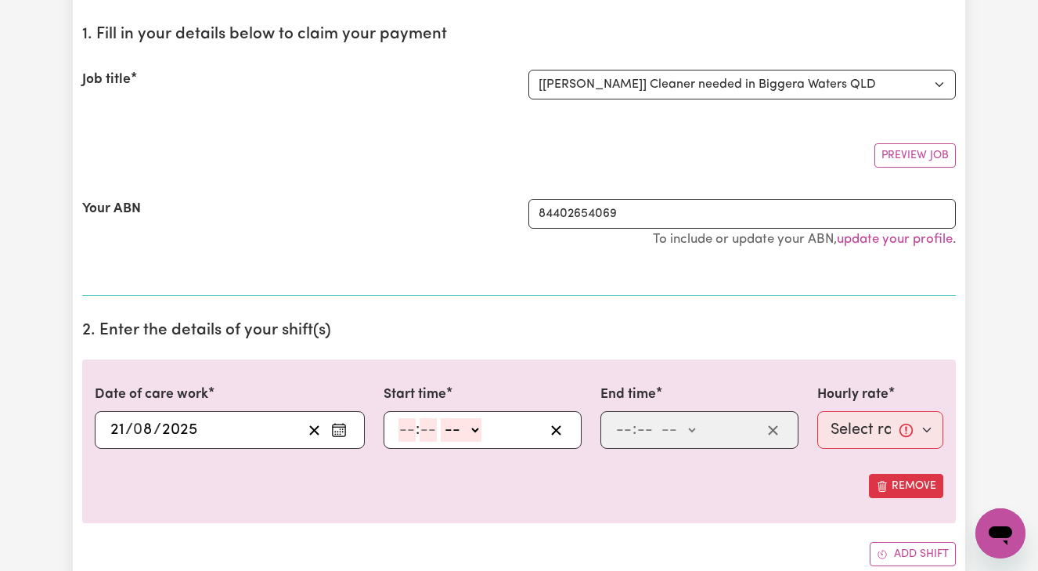
click at [402, 427] on input "number" at bounding box center [406, 429] width 17 height 23
type input "8"
type input "00"
select select "am"
type input "08:00"
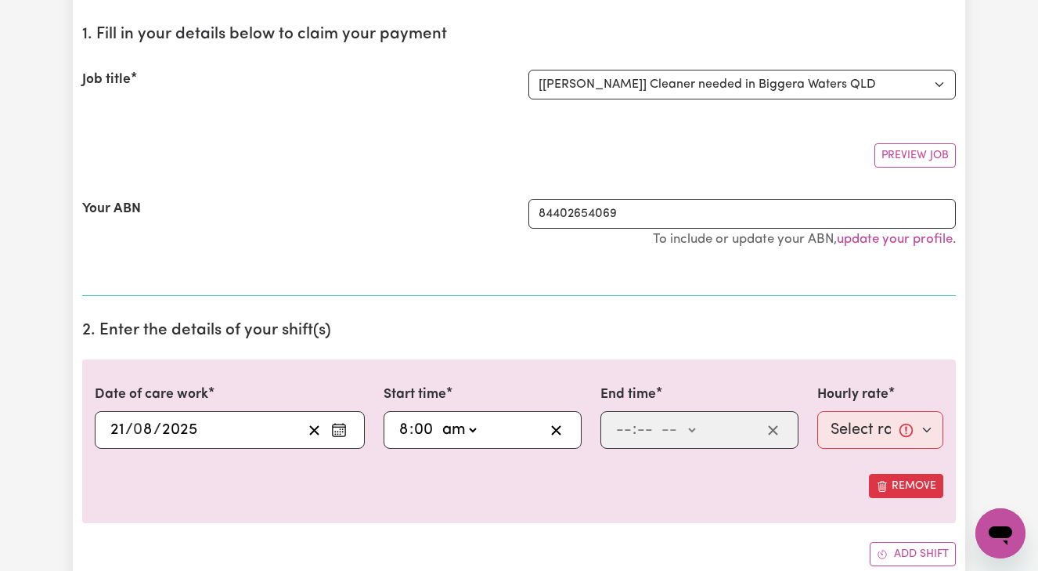
type input "0"
click at [617, 428] on input "number" at bounding box center [623, 429] width 17 height 23
type input "10"
type input "0"
select select "am"
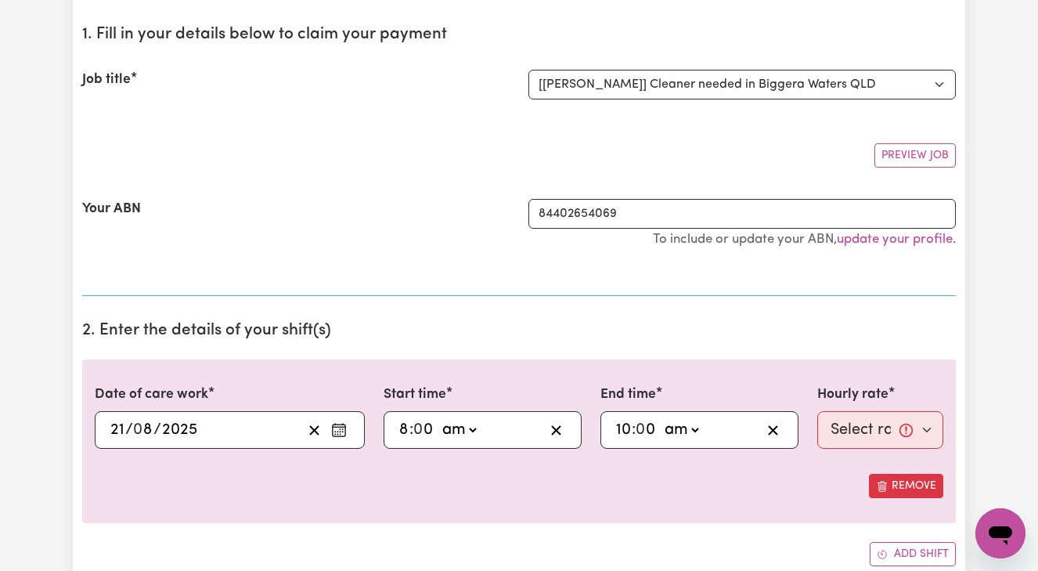
type input "10:00"
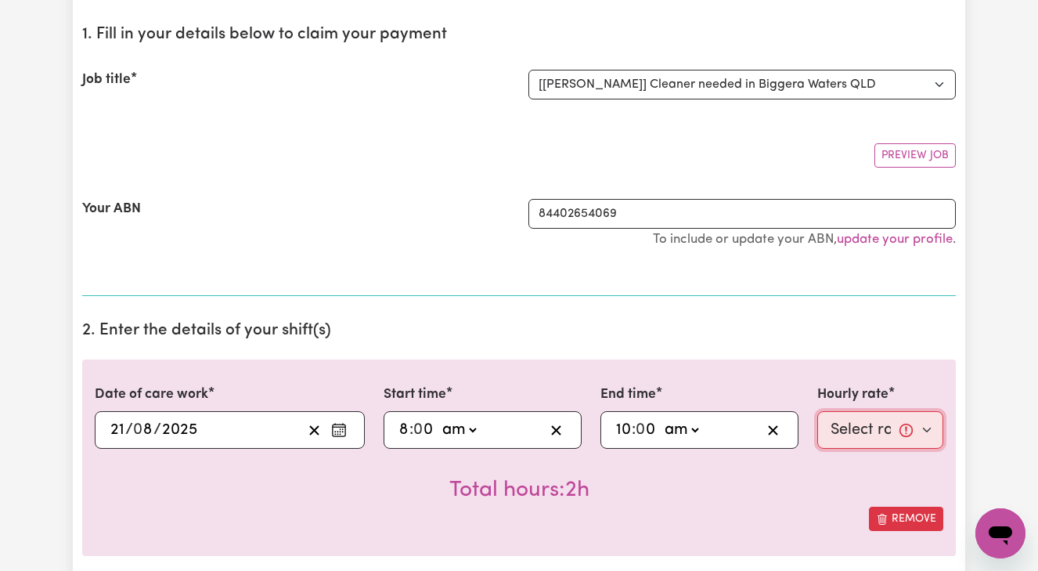
select select "50-Weekday"
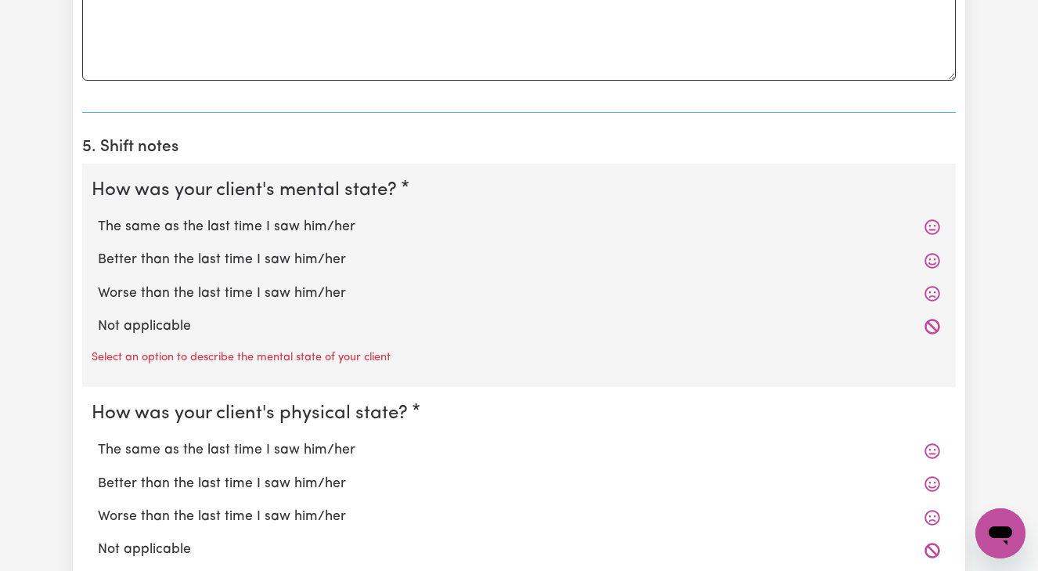
scroll to position [1062, 0]
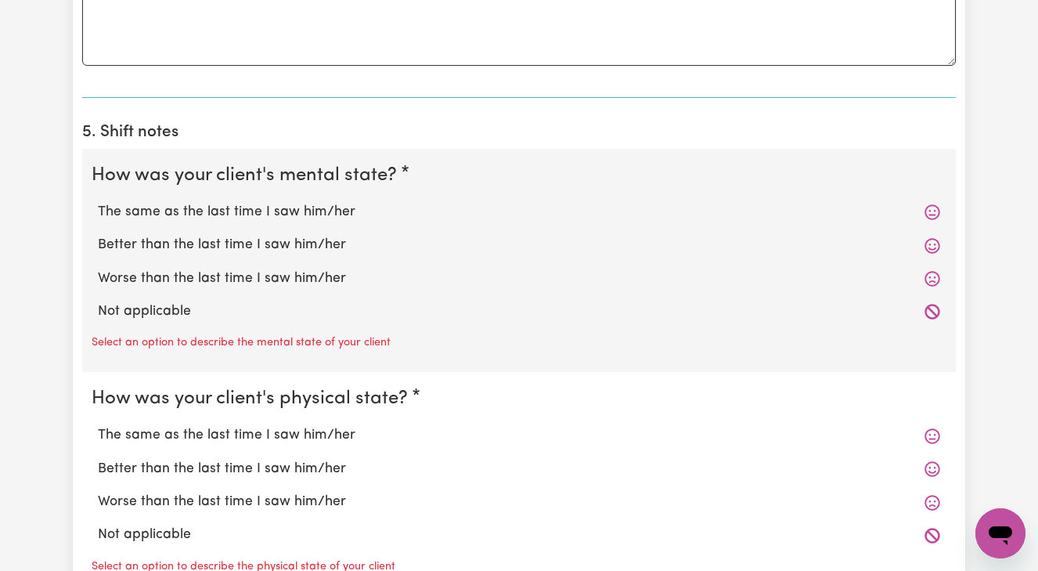
click at [306, 207] on label "The same as the last time I saw him/her" at bounding box center [519, 212] width 842 height 20
click at [98, 202] on input "The same as the last time I saw him/her" at bounding box center [97, 201] width 1 height 1
radio input "true"
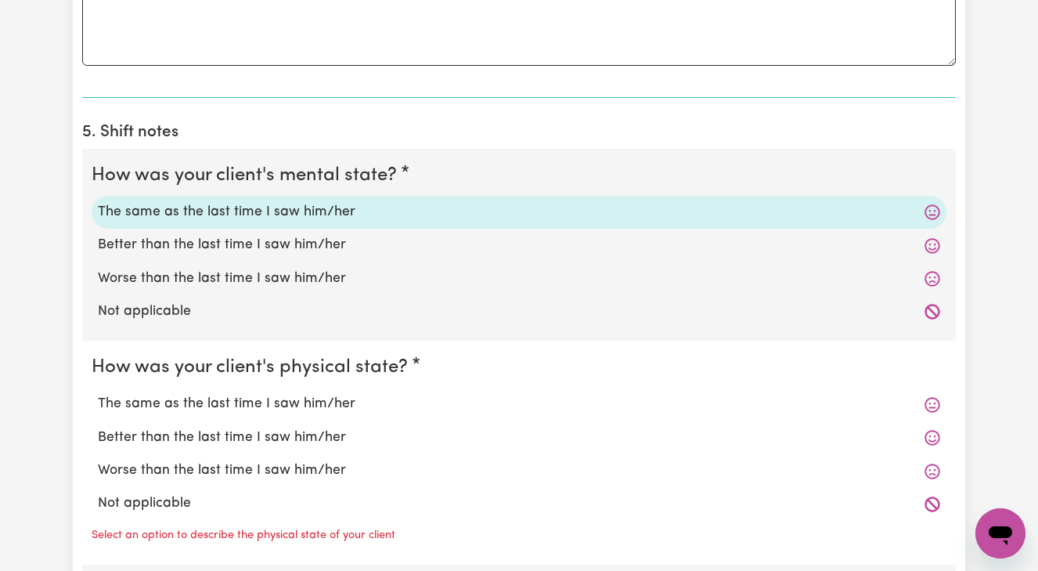
click at [240, 394] on label "The same as the last time I saw him/her" at bounding box center [519, 404] width 842 height 20
click at [98, 394] on input "The same as the last time I saw him/her" at bounding box center [97, 393] width 1 height 1
radio input "true"
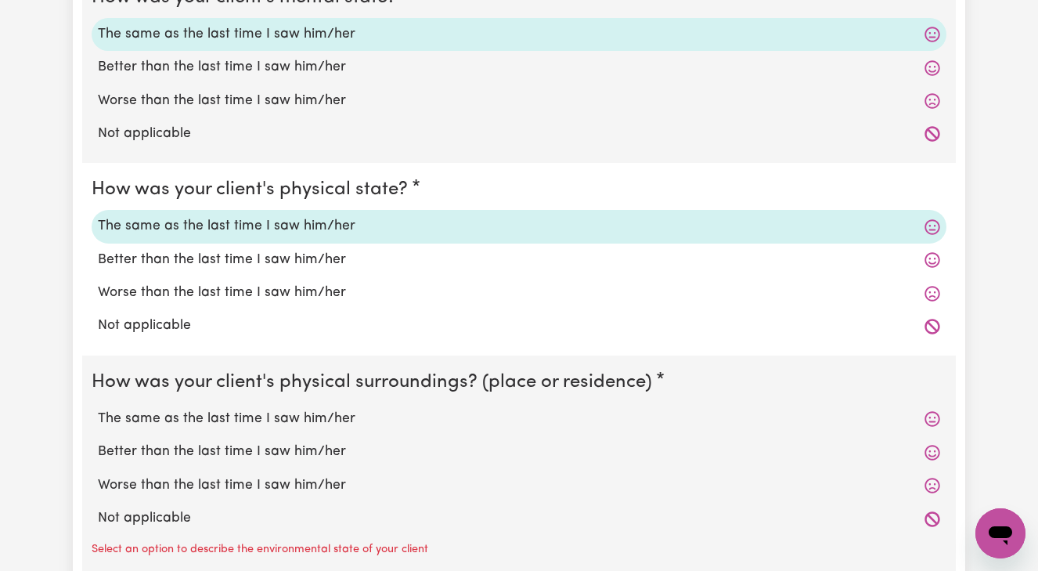
scroll to position [1242, 0]
click at [236, 407] on label "The same as the last time I saw him/her" at bounding box center [519, 417] width 842 height 20
click at [98, 406] on input "The same as the last time I saw him/her" at bounding box center [97, 406] width 1 height 1
radio input "true"
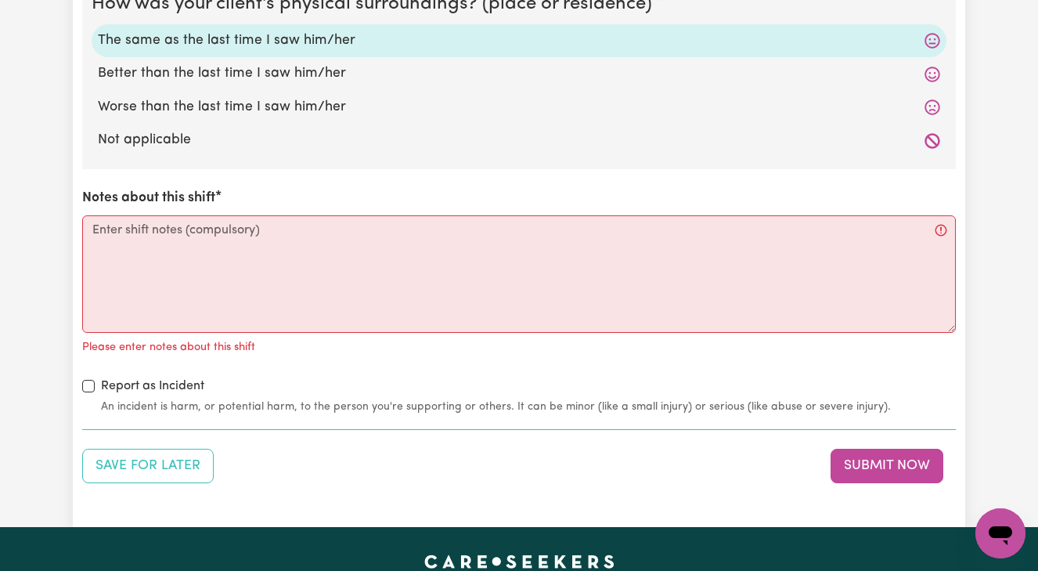
scroll to position [1618, 0]
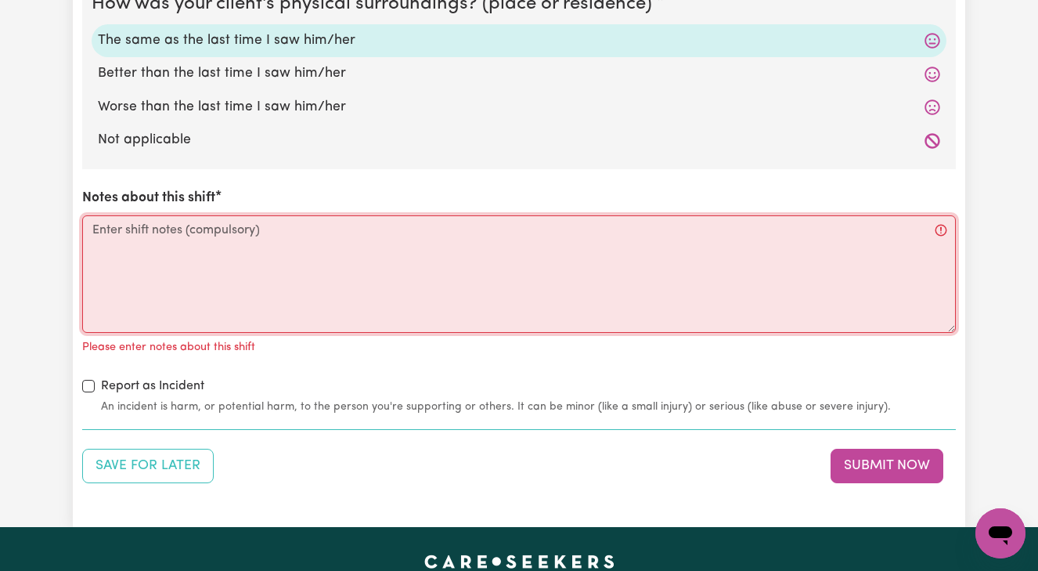
click at [96, 220] on textarea "Notes about this shift" at bounding box center [519, 273] width 874 height 117
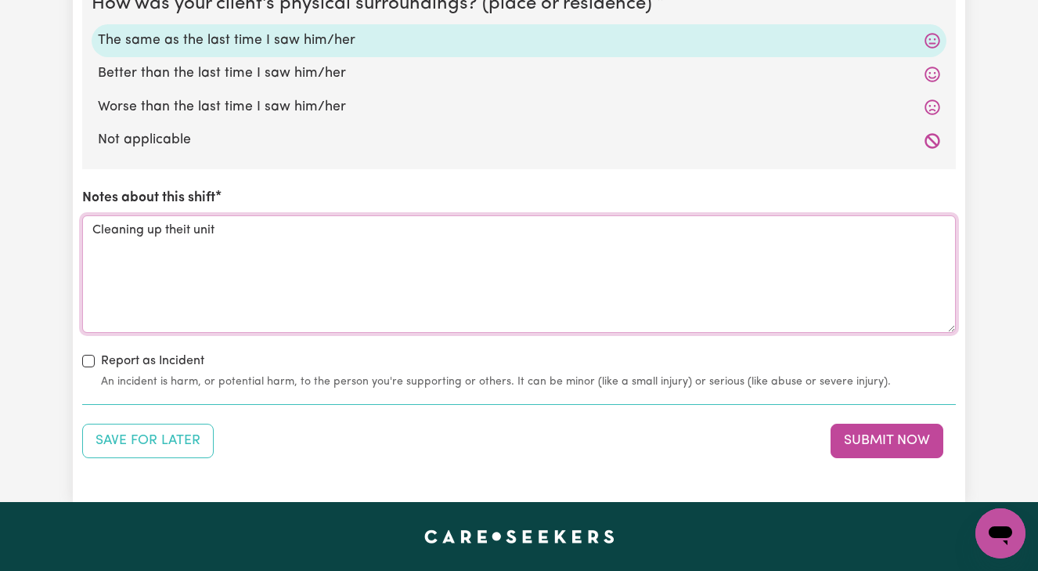
drag, startPoint x: 189, startPoint y: 218, endPoint x: 189, endPoint y: 229, distance: 11.0
click at [189, 218] on textarea "Cleaning up theit unit" at bounding box center [519, 273] width 874 height 117
click at [219, 220] on textarea "Cleaning up their unit" at bounding box center [519, 273] width 874 height 117
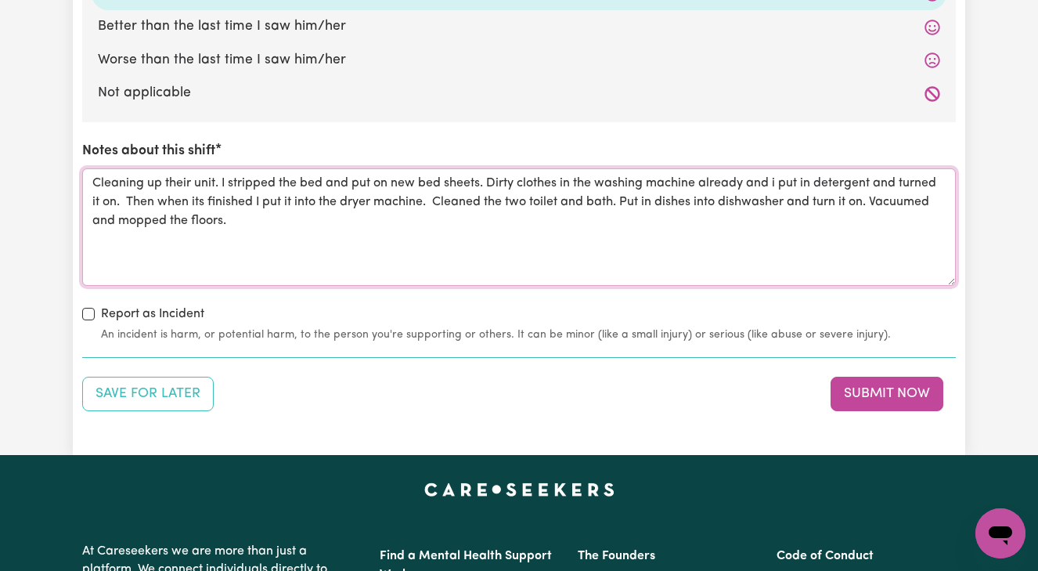
scroll to position [1669, 0]
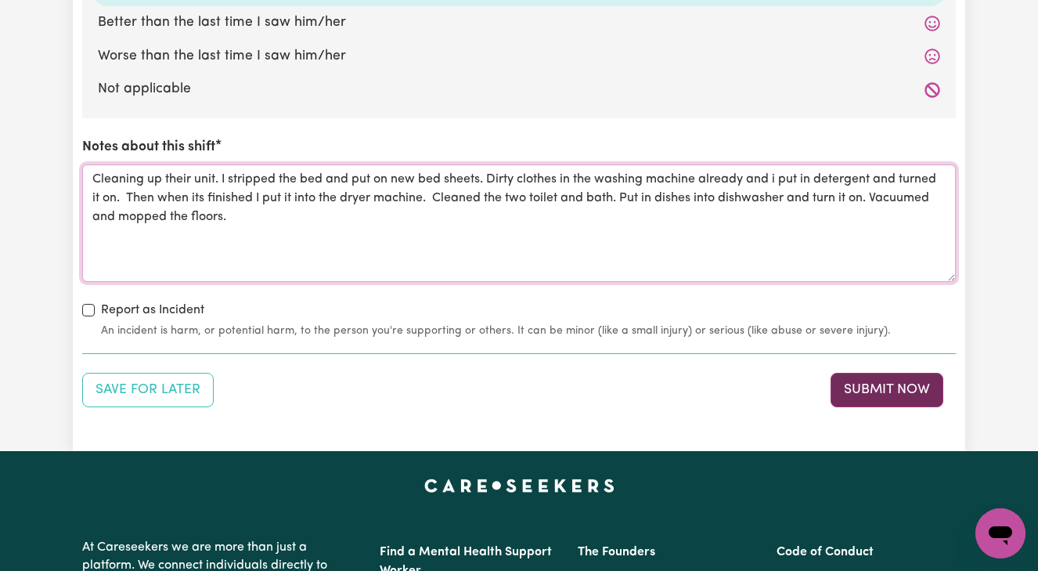
type textarea "Cleaning up their unit. I stripped the bed and put on new bed sheets. Dirty clo…"
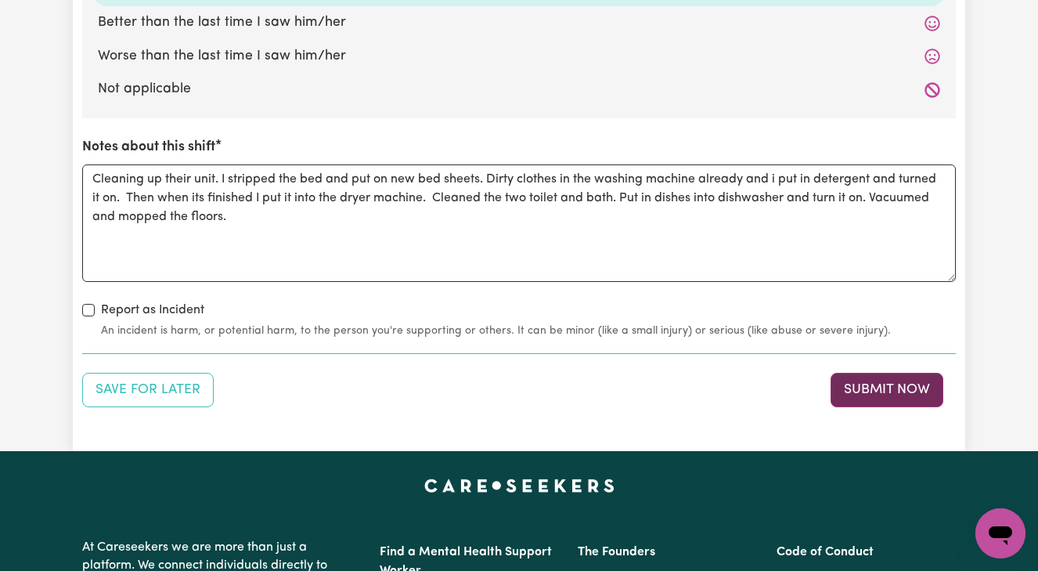
click at [898, 380] on button "Submit Now" at bounding box center [887, 390] width 113 height 34
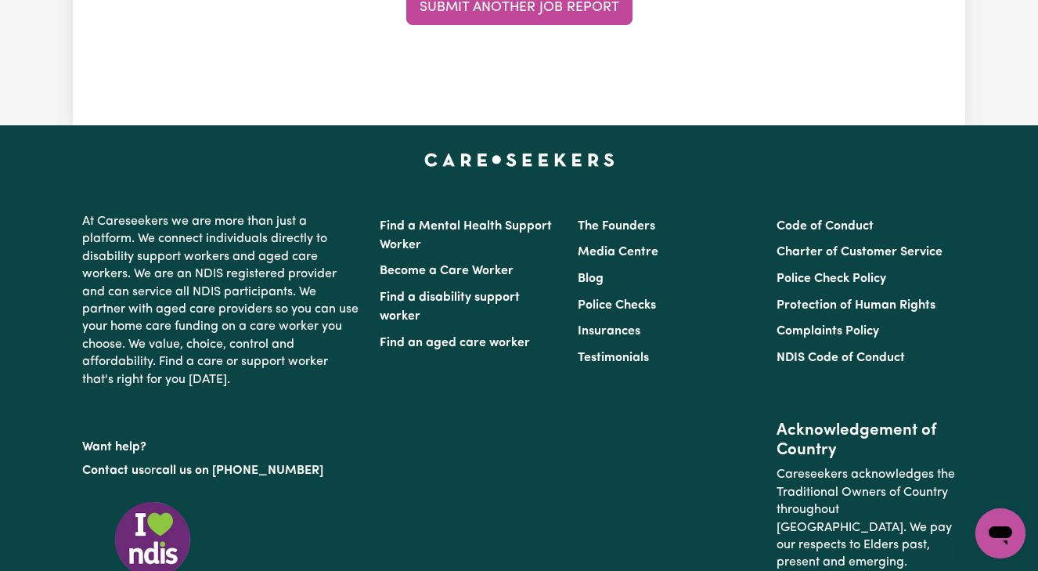
scroll to position [0, 0]
